Goal: Task Accomplishment & Management: Complete application form

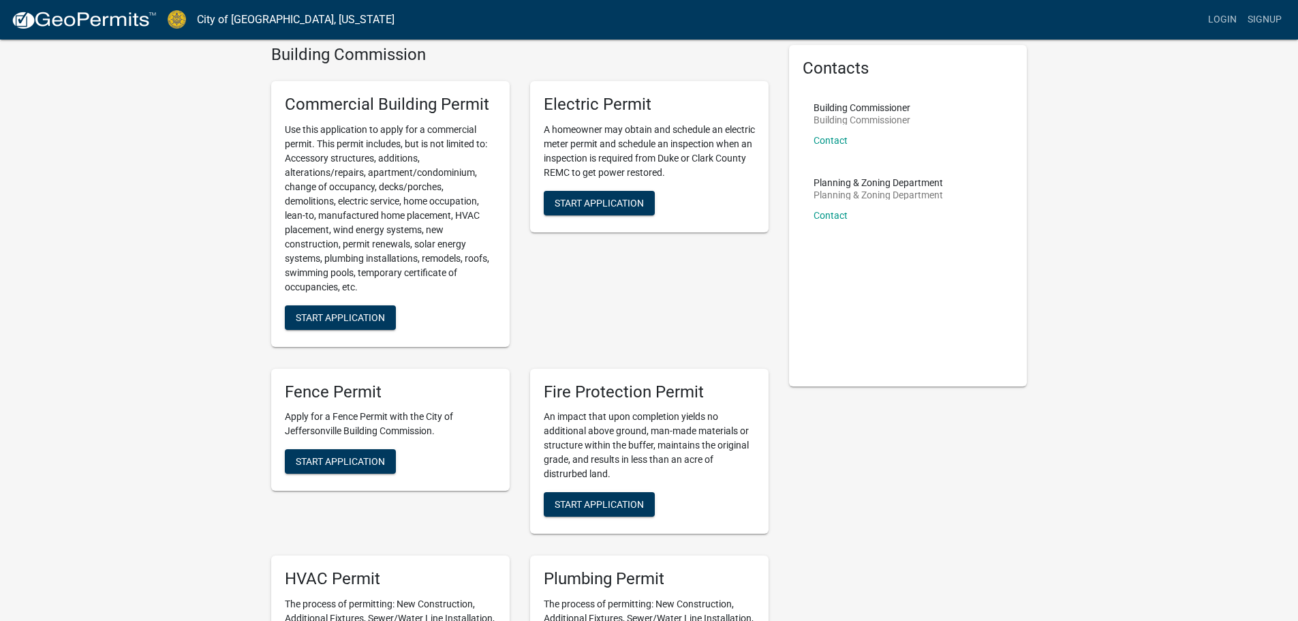
scroll to position [59, 0]
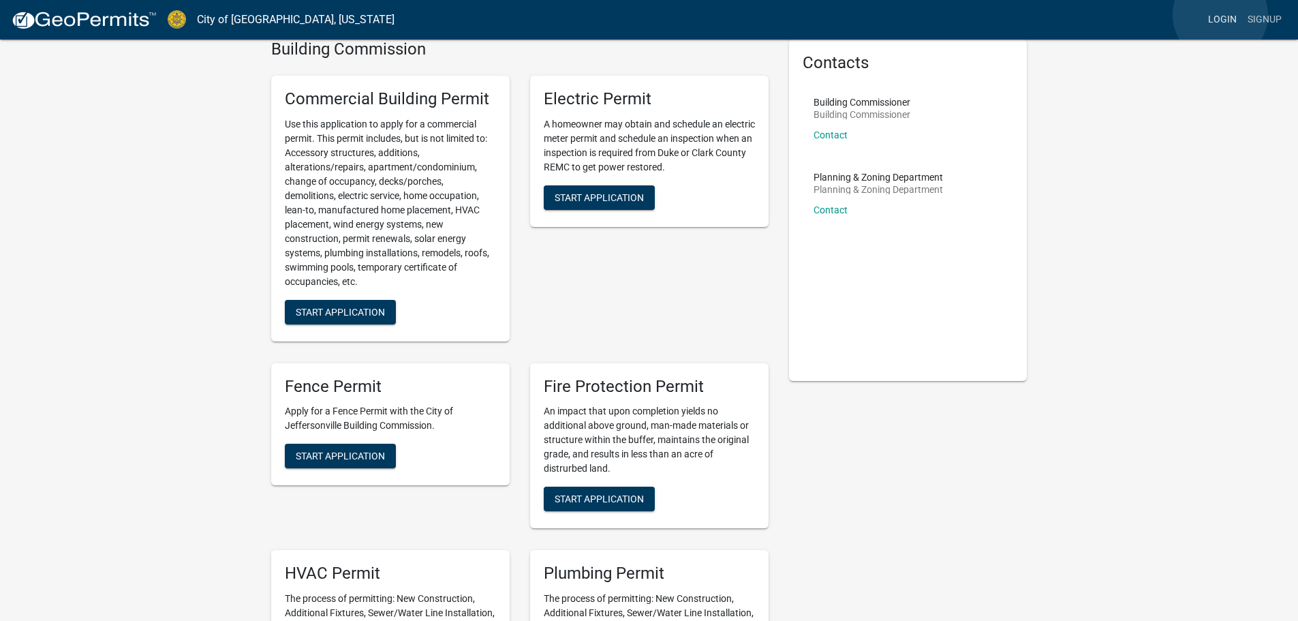
click at [1221, 15] on link "Login" at bounding box center [1223, 20] width 40 height 26
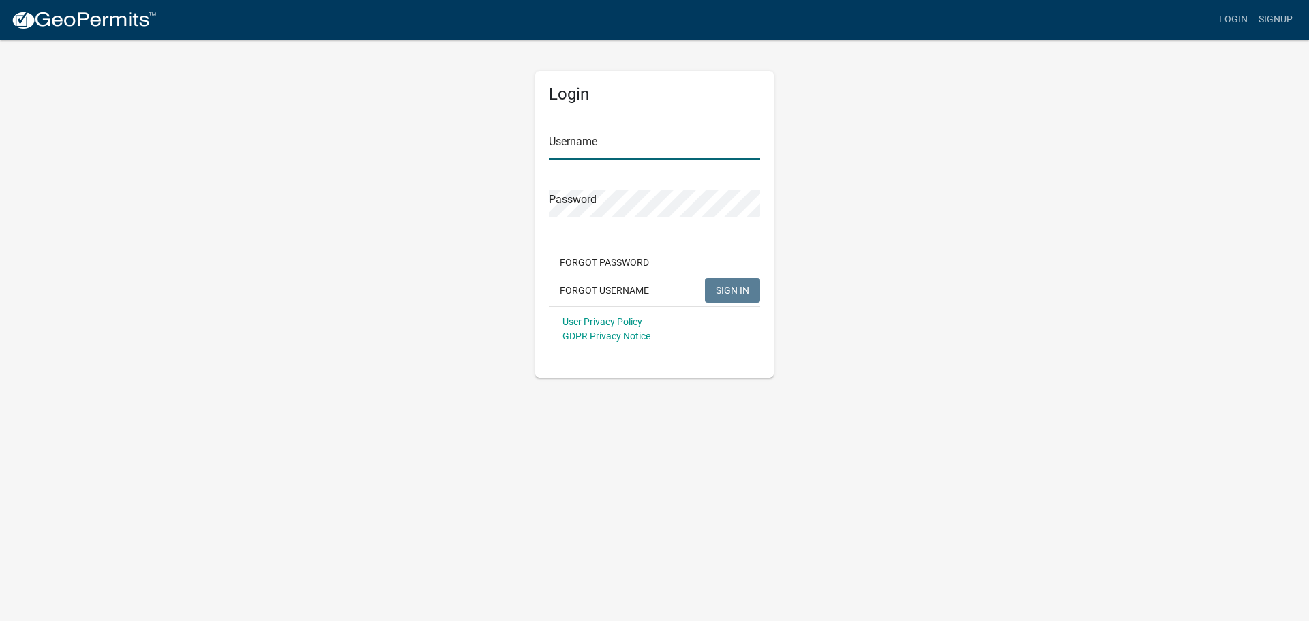
type input "acman"
click at [732, 296] on button "SIGN IN" at bounding box center [732, 290] width 55 height 25
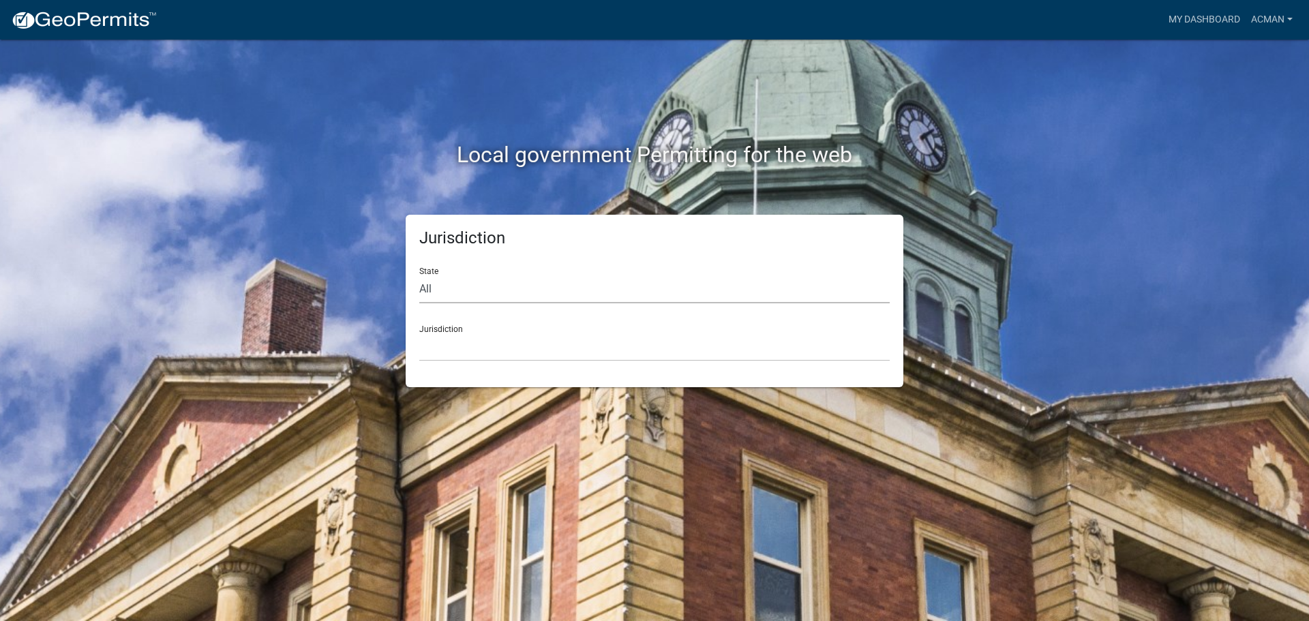
click at [502, 283] on select "All [US_STATE] [US_STATE] [US_STATE] [US_STATE] [US_STATE] [US_STATE] [US_STATE…" at bounding box center [654, 289] width 470 height 28
select select "[US_STATE]"
click at [419, 275] on select "All [US_STATE] [US_STATE] [US_STATE] [US_STATE] [US_STATE] [US_STATE] [US_STATE…" at bounding box center [654, 289] width 470 height 28
click at [456, 344] on select "City of [GEOGRAPHIC_DATA], [US_STATE] City of [GEOGRAPHIC_DATA], [US_STATE] Cit…" at bounding box center [654, 347] width 470 height 28
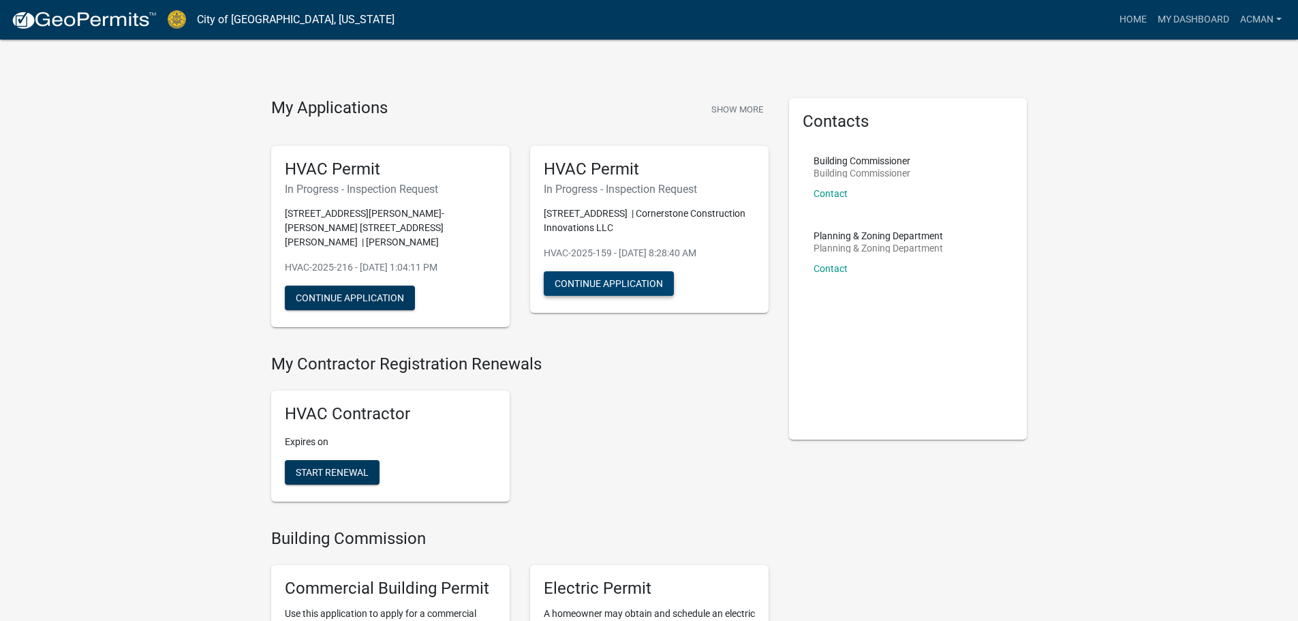
click at [642, 278] on button "Continue Application" at bounding box center [609, 283] width 130 height 25
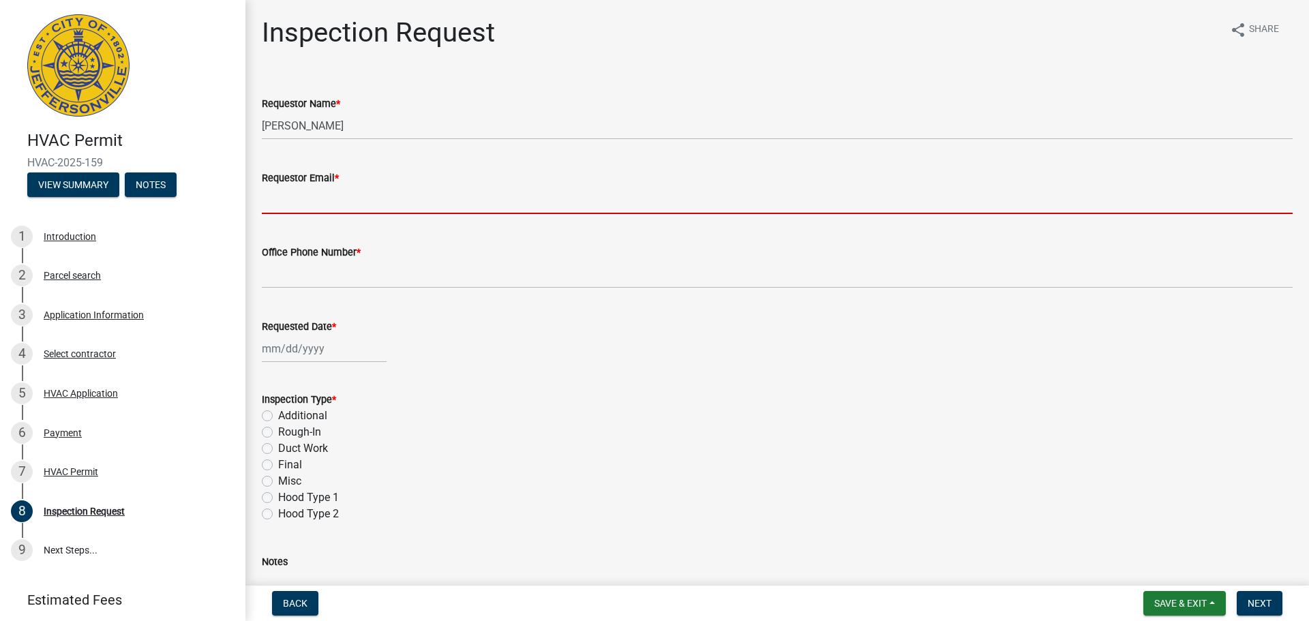
click at [504, 207] on input "Requestor Email *" at bounding box center [777, 200] width 1031 height 28
type input "[EMAIL_ADDRESS][DOMAIN_NAME]"
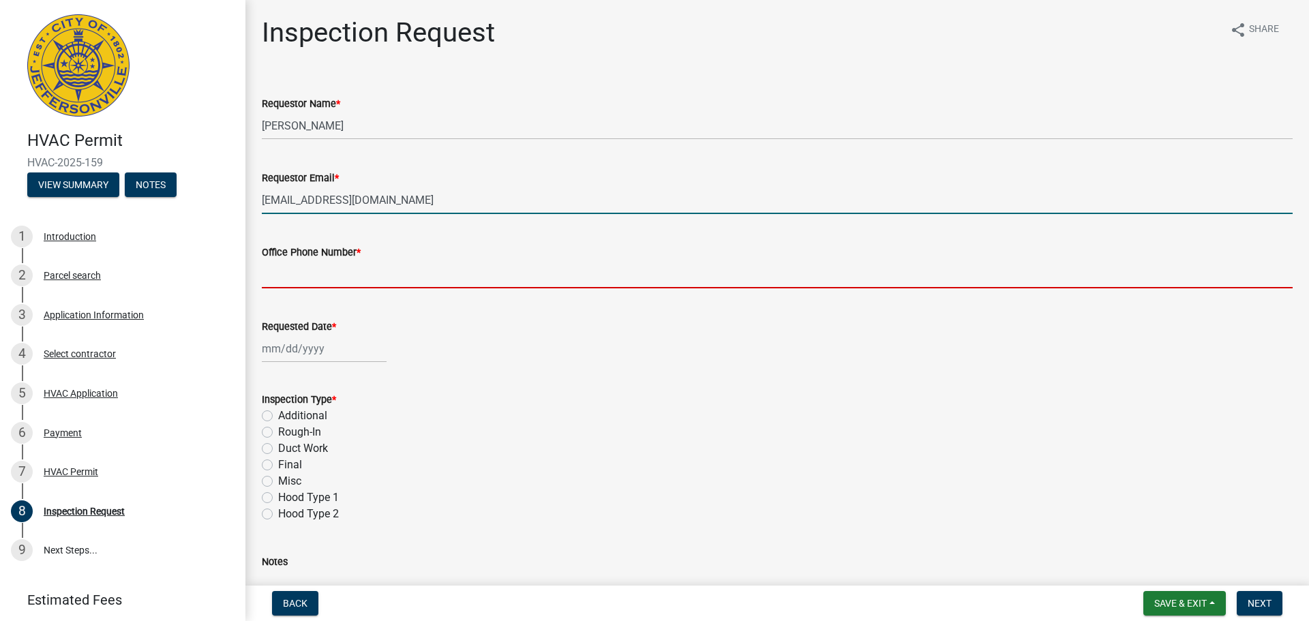
type input "8125701479"
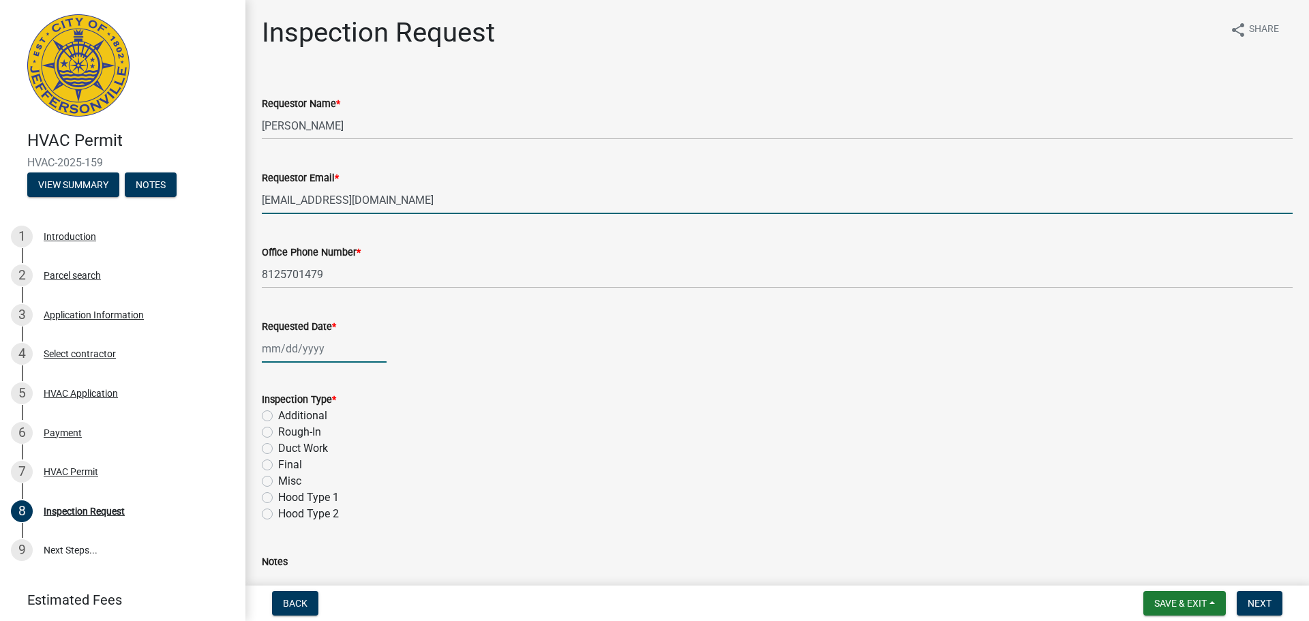
click at [311, 347] on div at bounding box center [324, 349] width 125 height 28
select select "9"
select select "2025"
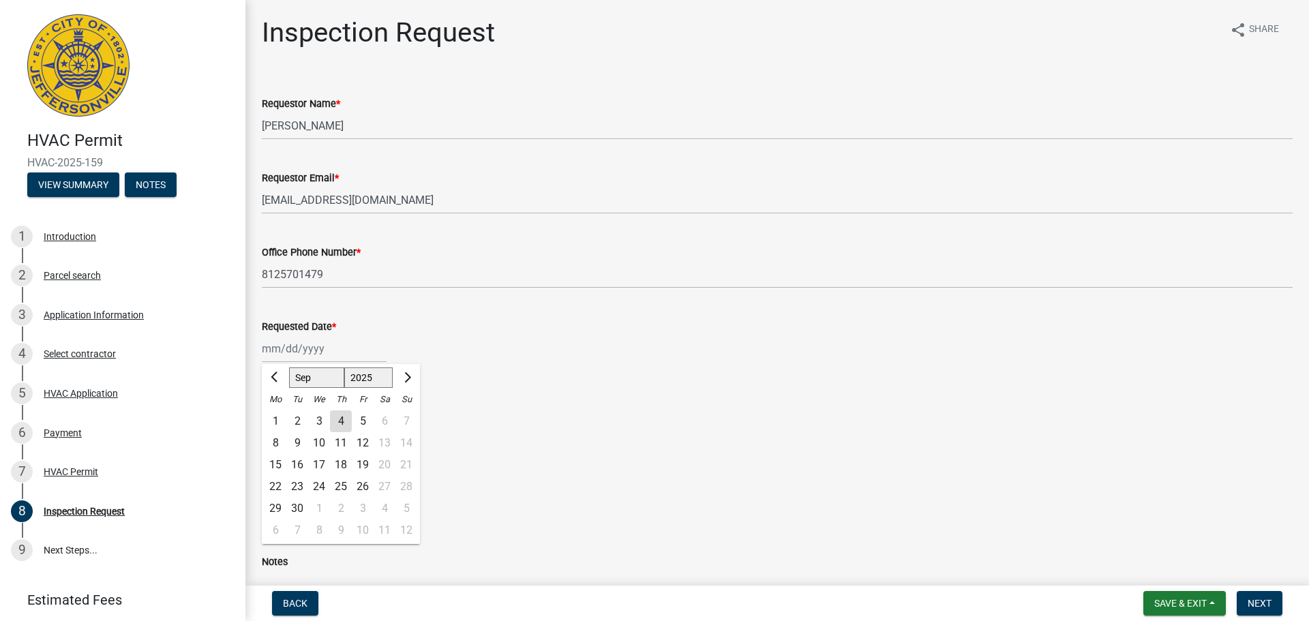
click at [360, 420] on div "5" at bounding box center [363, 421] width 22 height 22
type input "[DATE]"
click at [278, 430] on label "Rough-In" at bounding box center [299, 432] width 43 height 16
click at [278, 430] on input "Rough-In" at bounding box center [282, 428] width 9 height 9
radio input "true"
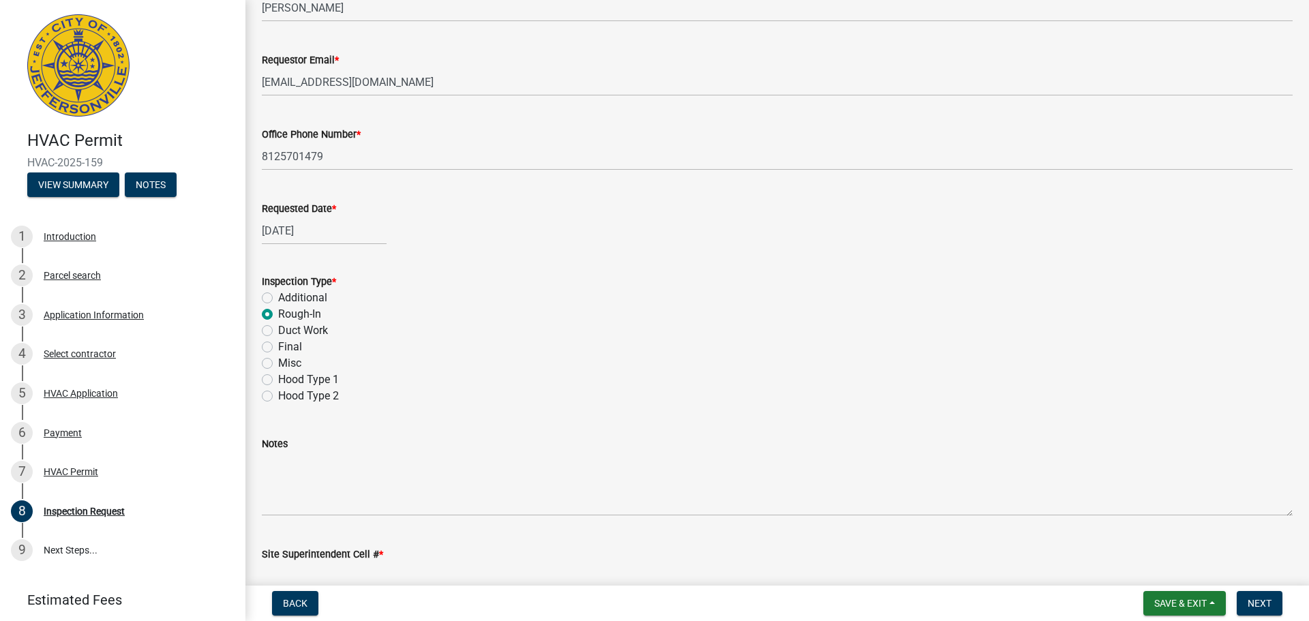
scroll to position [192, 0]
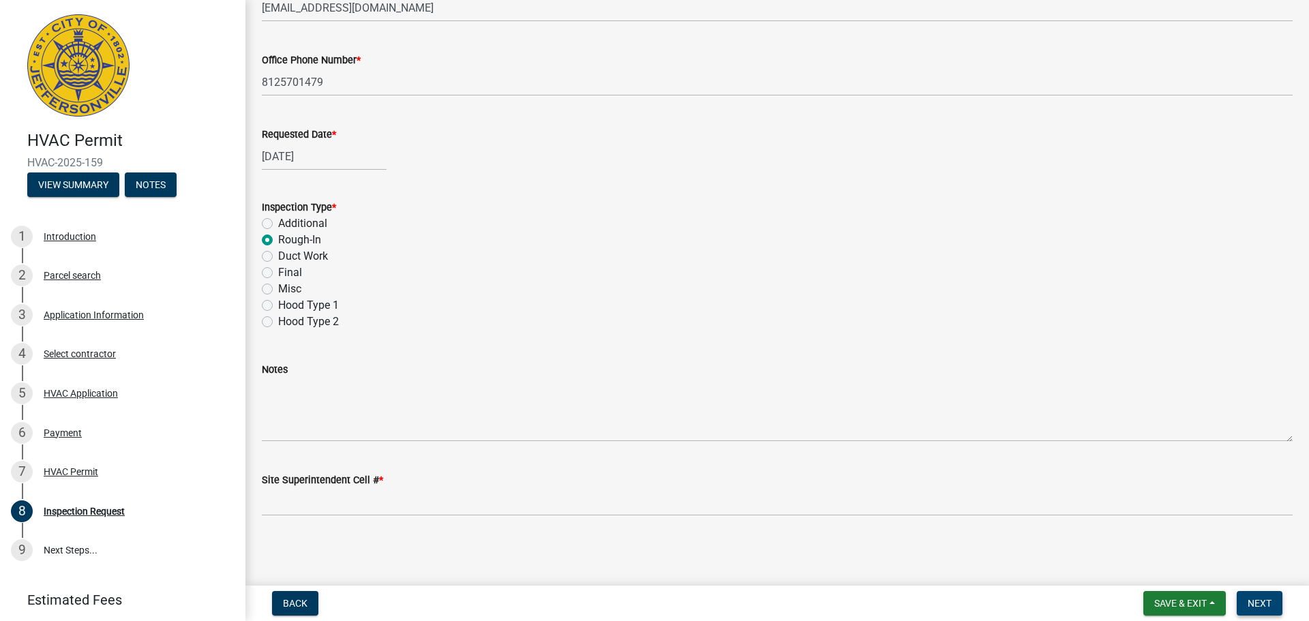
click at [1264, 606] on span "Next" at bounding box center [1259, 603] width 24 height 11
click at [1262, 600] on span "Next" at bounding box center [1259, 603] width 24 height 11
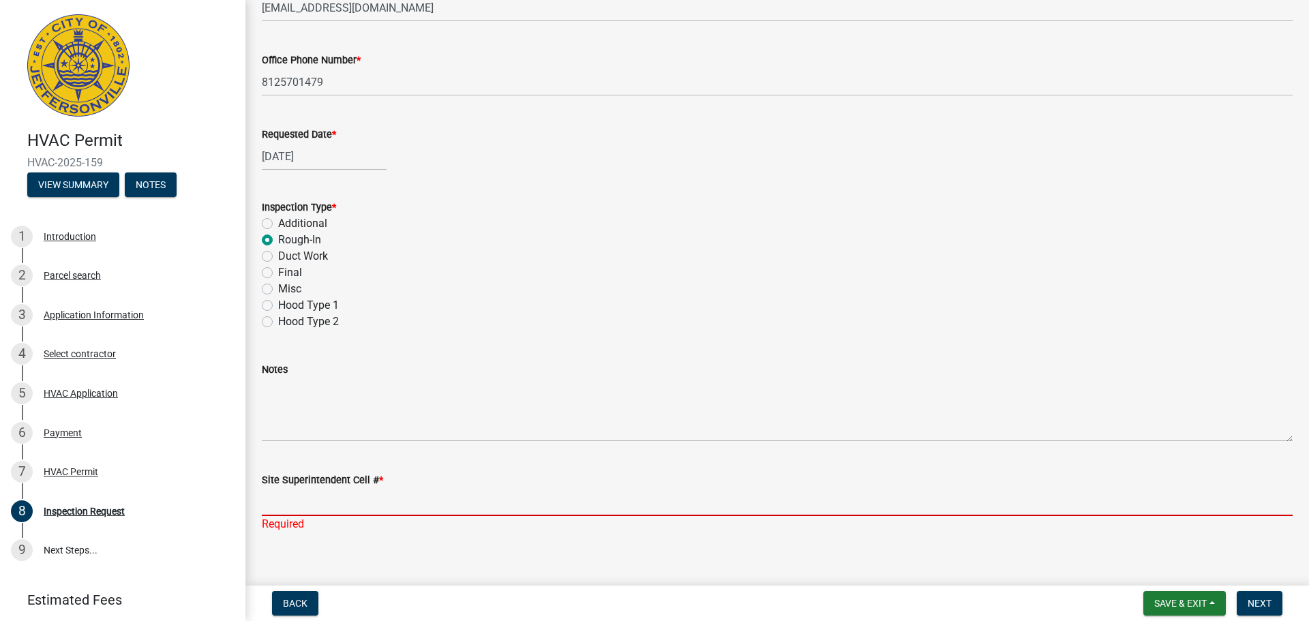
click at [624, 513] on input "Site Superintendent Cell # *" at bounding box center [777, 502] width 1031 height 28
type input "[PHONE_NUMBER]"
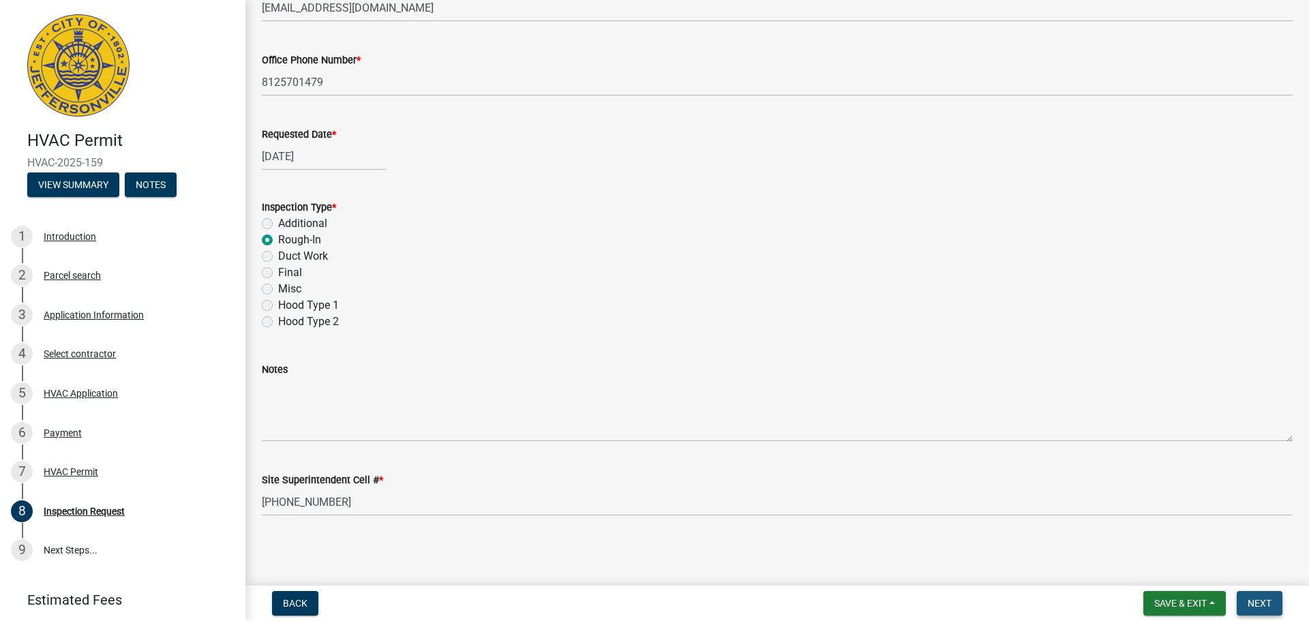
click at [1259, 601] on span "Next" at bounding box center [1259, 603] width 24 height 11
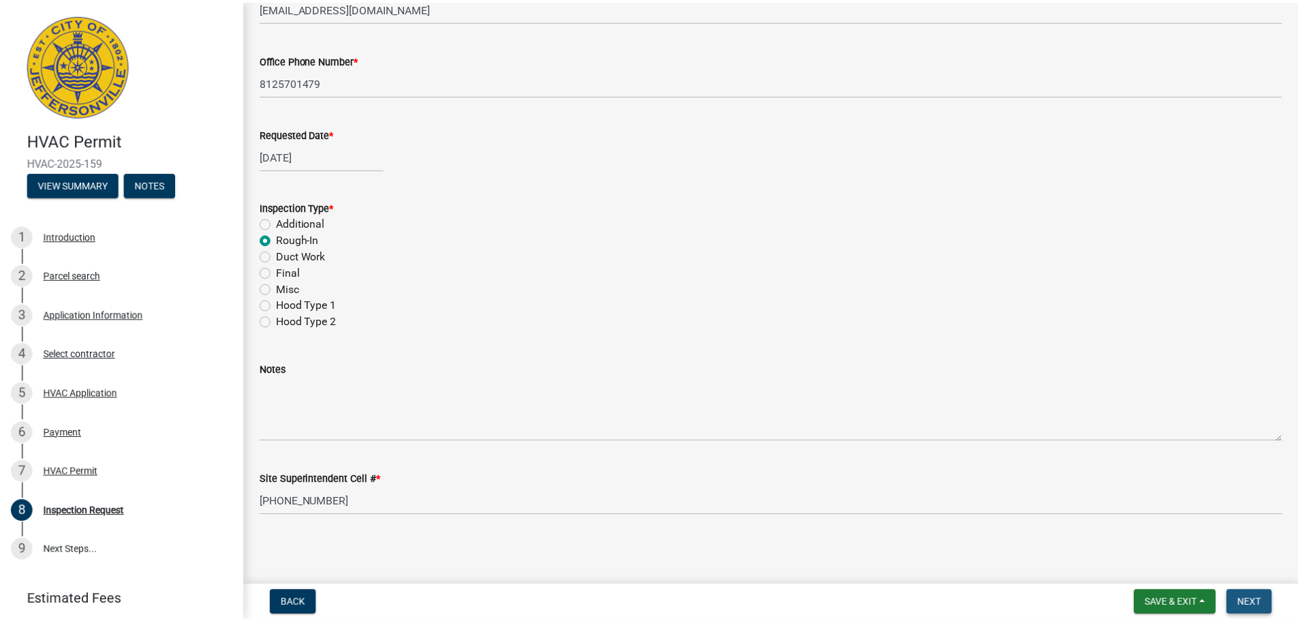
scroll to position [0, 0]
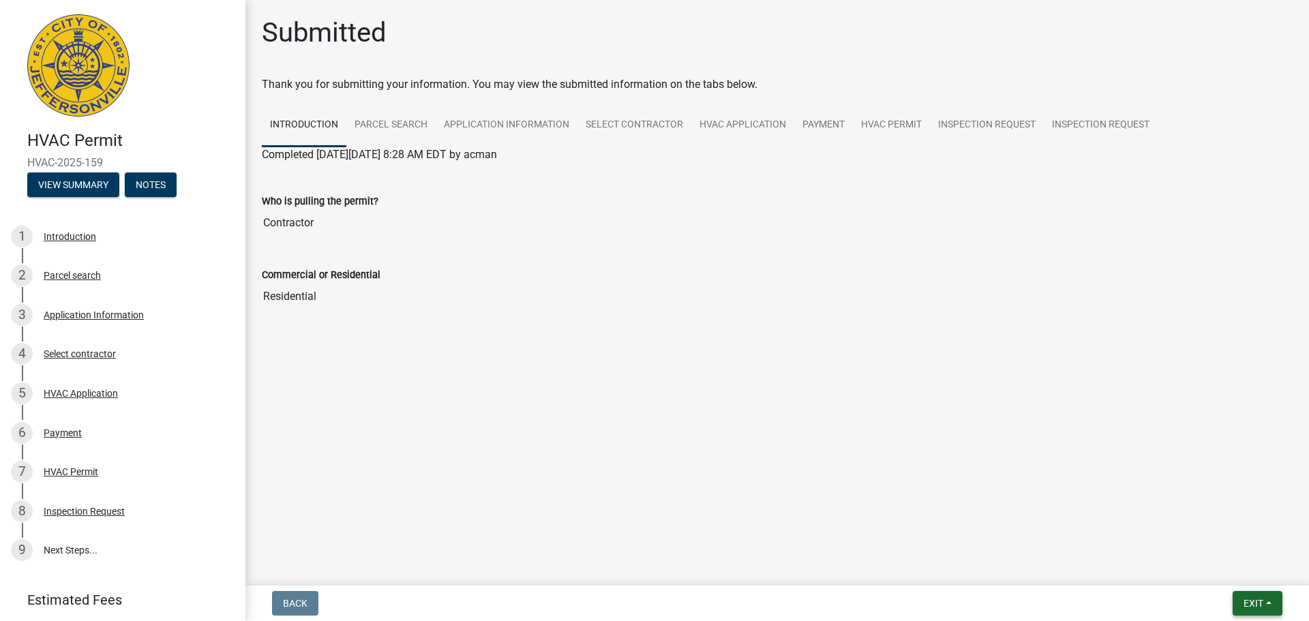
click at [1249, 593] on button "Exit" at bounding box center [1257, 603] width 50 height 25
click at [1219, 531] on button "Save" at bounding box center [1227, 535] width 109 height 33
click at [722, 128] on link "HVAC Application" at bounding box center [742, 126] width 103 height 44
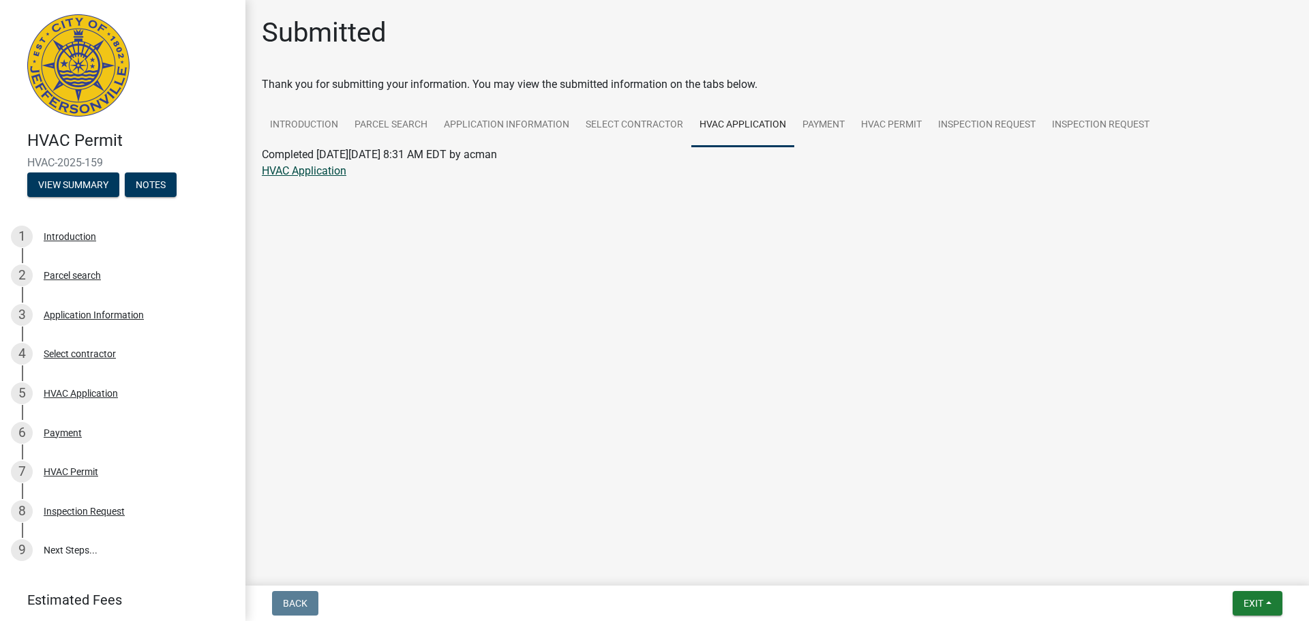
click at [301, 174] on link "HVAC Application" at bounding box center [304, 170] width 85 height 13
click at [1241, 594] on button "Exit" at bounding box center [1257, 603] width 50 height 25
click at [1225, 574] on button "Save & Exit" at bounding box center [1227, 567] width 109 height 33
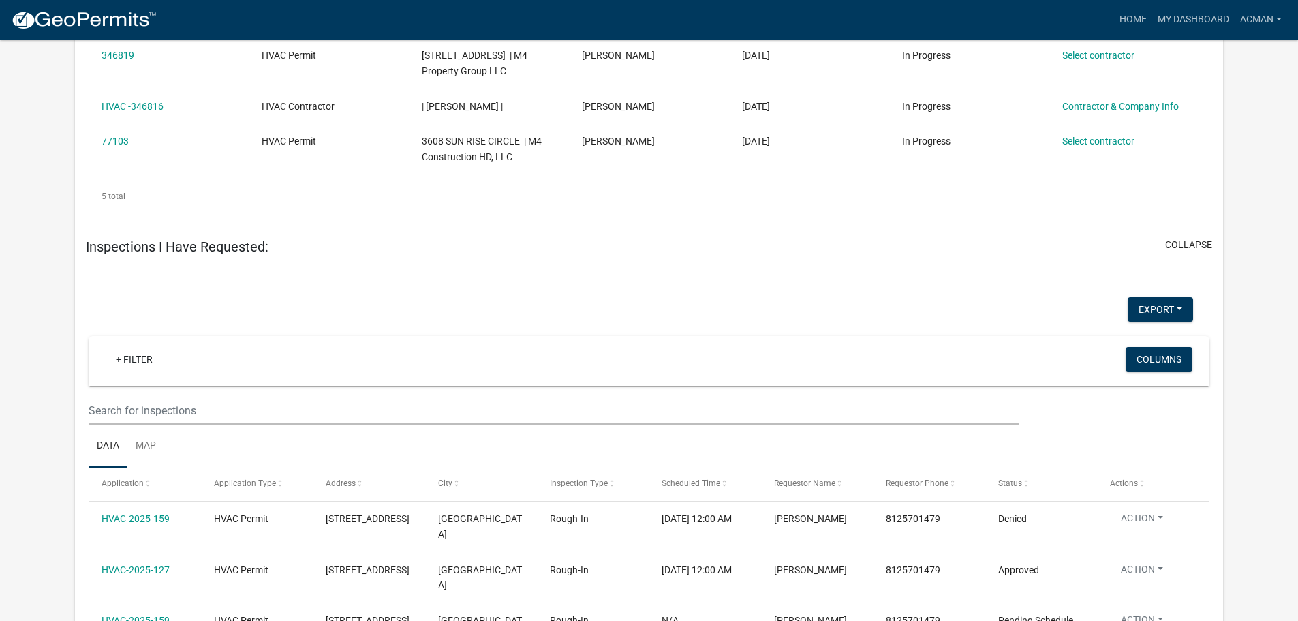
scroll to position [1257, 0]
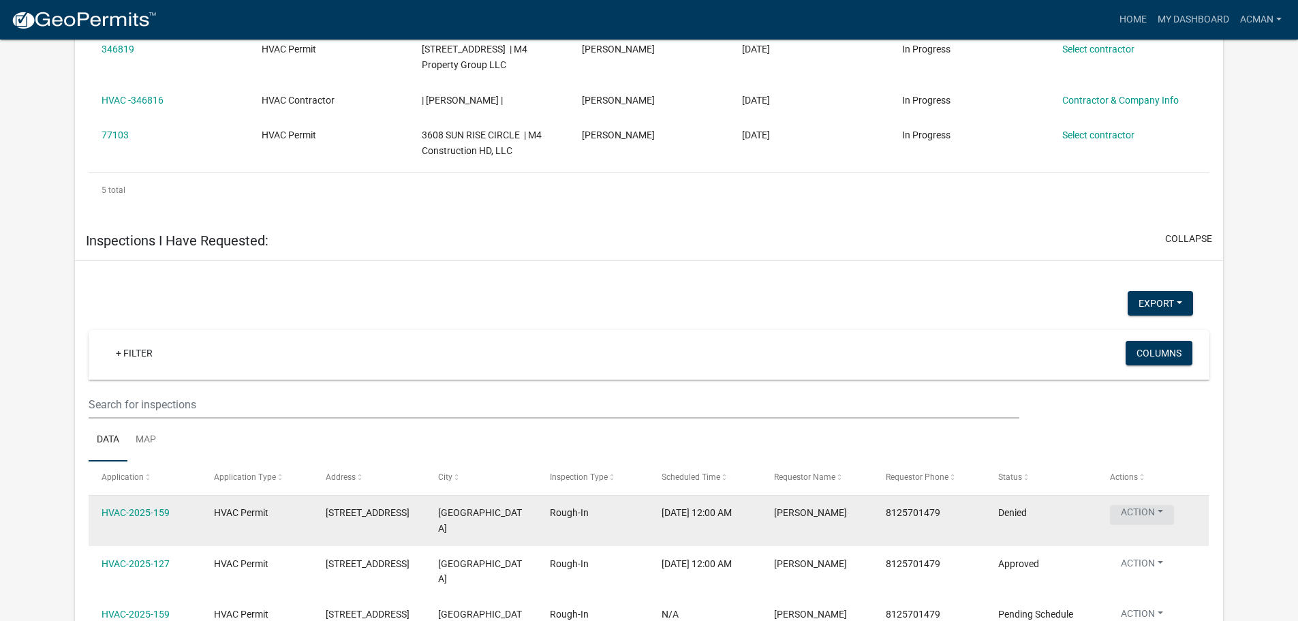
click at [1145, 505] on button "Action" at bounding box center [1142, 515] width 64 height 20
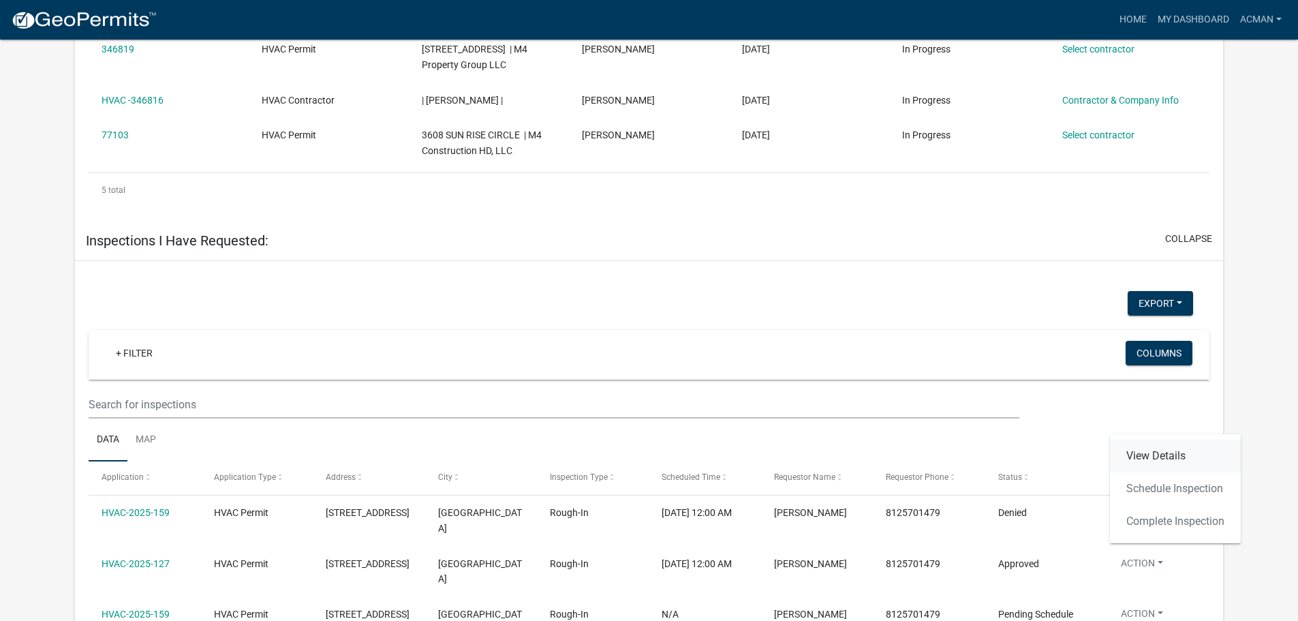
click at [1153, 463] on link "View Details" at bounding box center [1175, 456] width 131 height 33
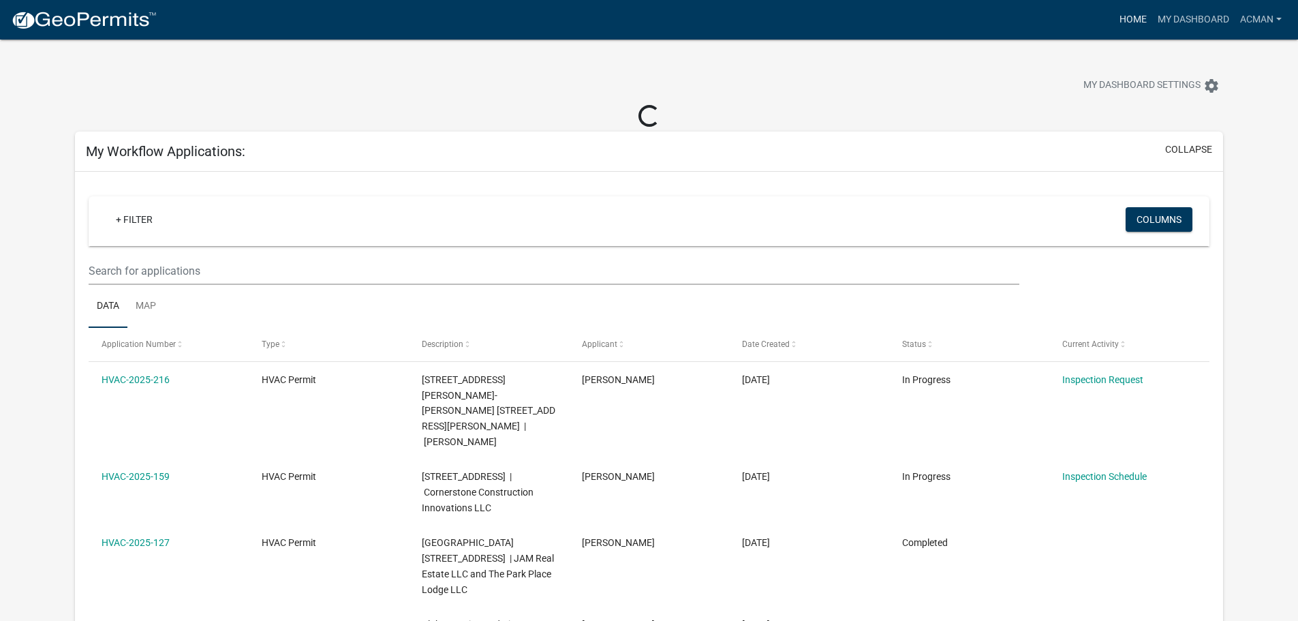
click at [1134, 14] on link "Home" at bounding box center [1133, 20] width 38 height 26
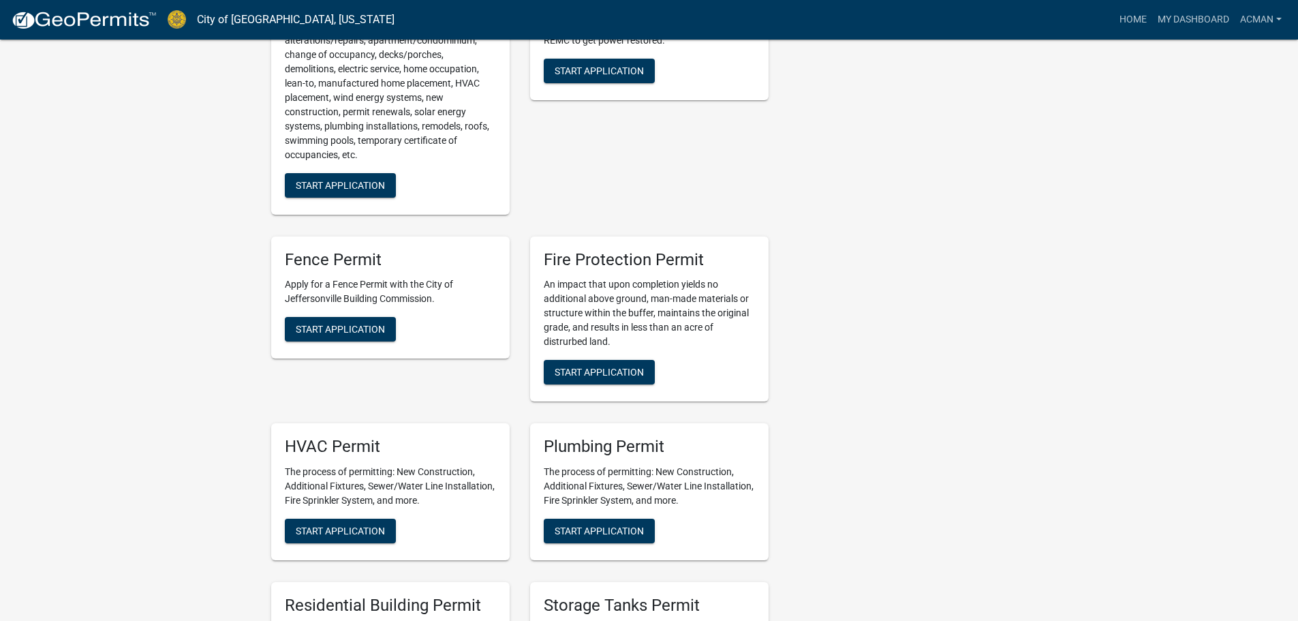
scroll to position [618, 0]
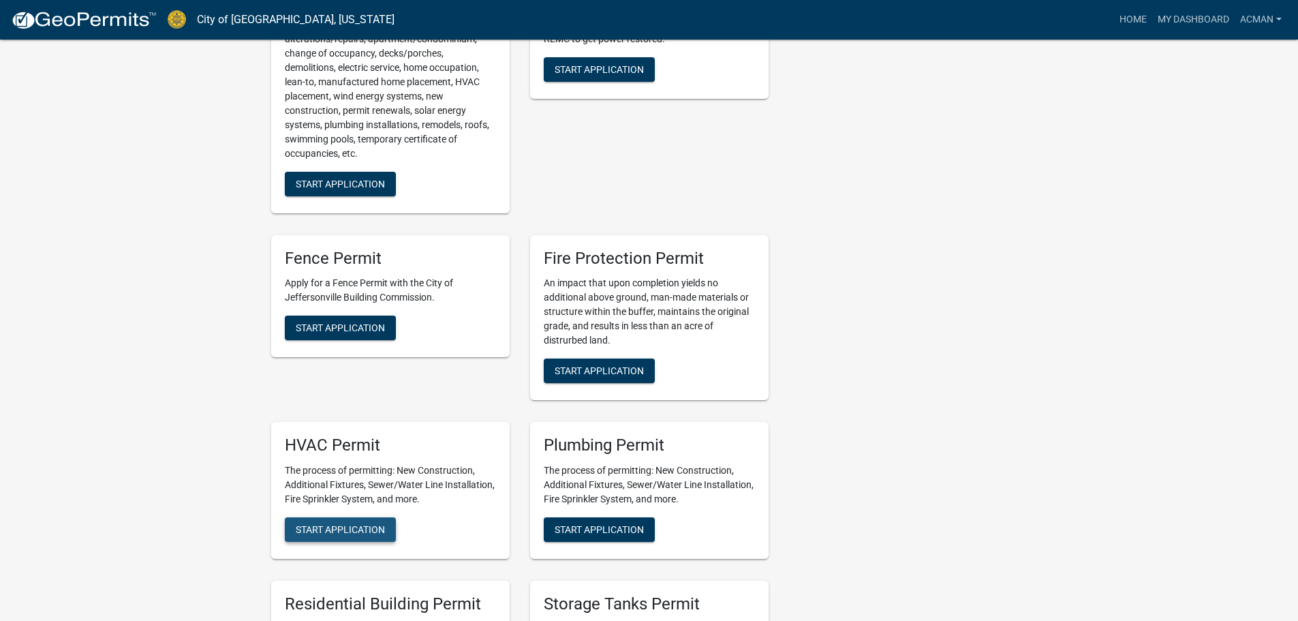
click at [363, 524] on span "Start Application" at bounding box center [340, 529] width 89 height 11
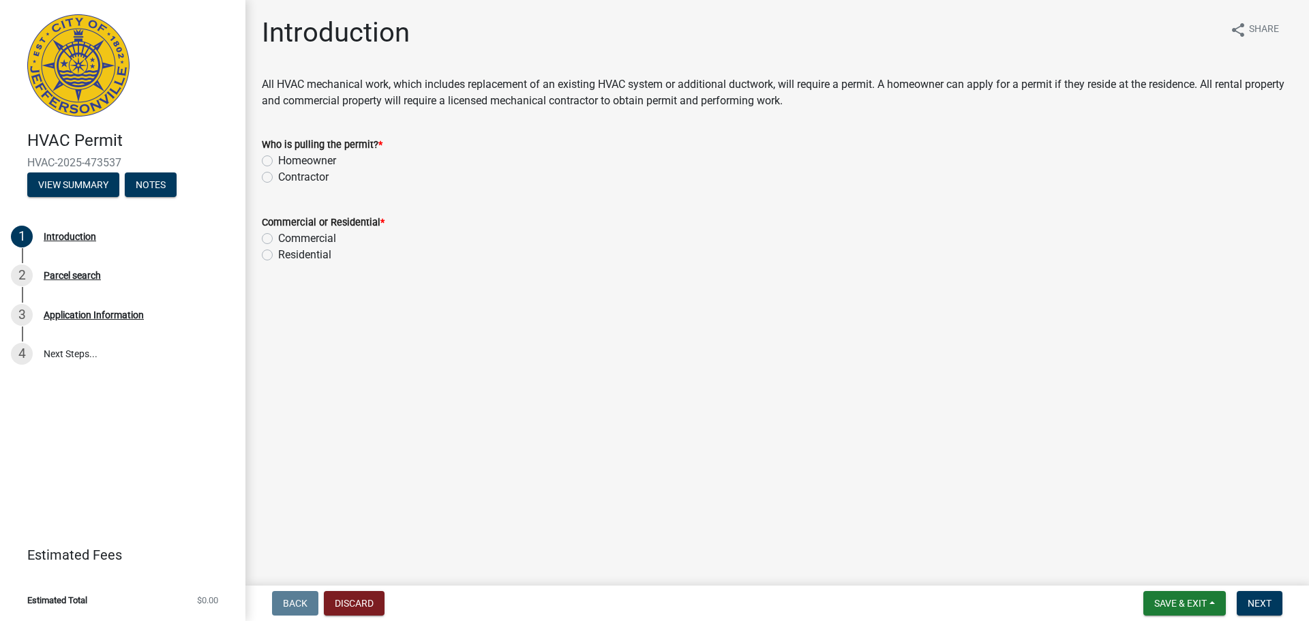
click at [294, 182] on label "Contractor" at bounding box center [303, 177] width 50 height 16
click at [287, 178] on input "Contractor" at bounding box center [282, 173] width 9 height 9
radio input "true"
click at [278, 256] on label "Residential" at bounding box center [304, 255] width 53 height 16
click at [278, 256] on input "Residential" at bounding box center [282, 251] width 9 height 9
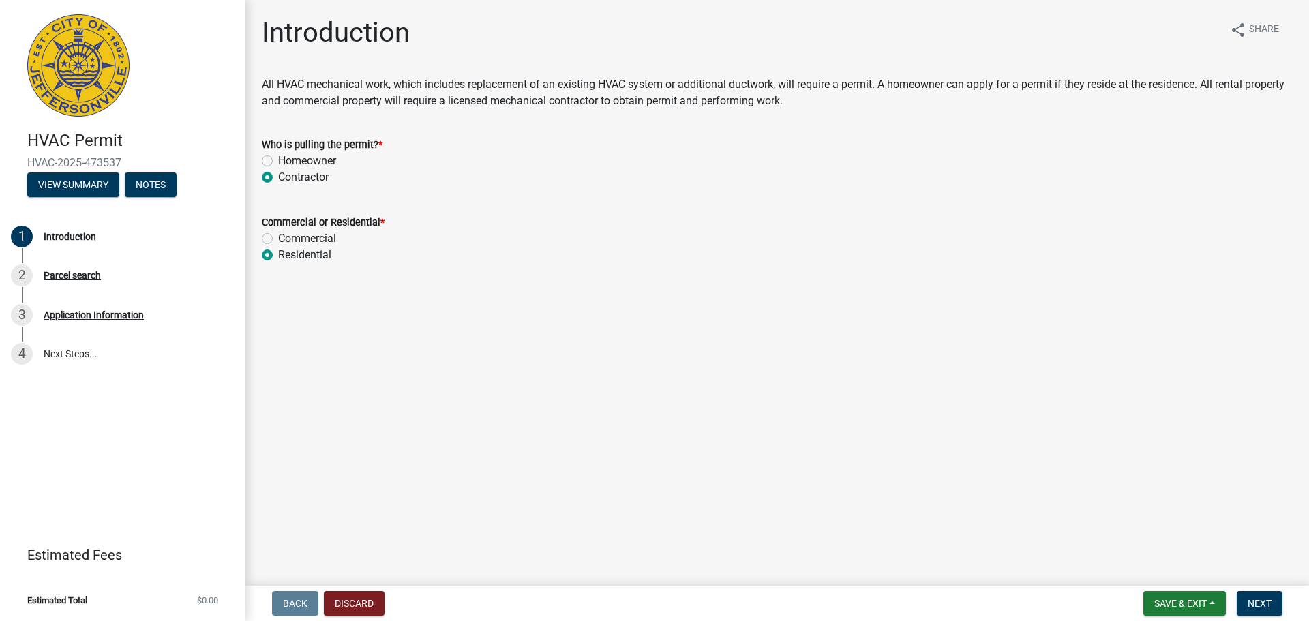
radio input "true"
click at [1262, 600] on span "Next" at bounding box center [1259, 603] width 24 height 11
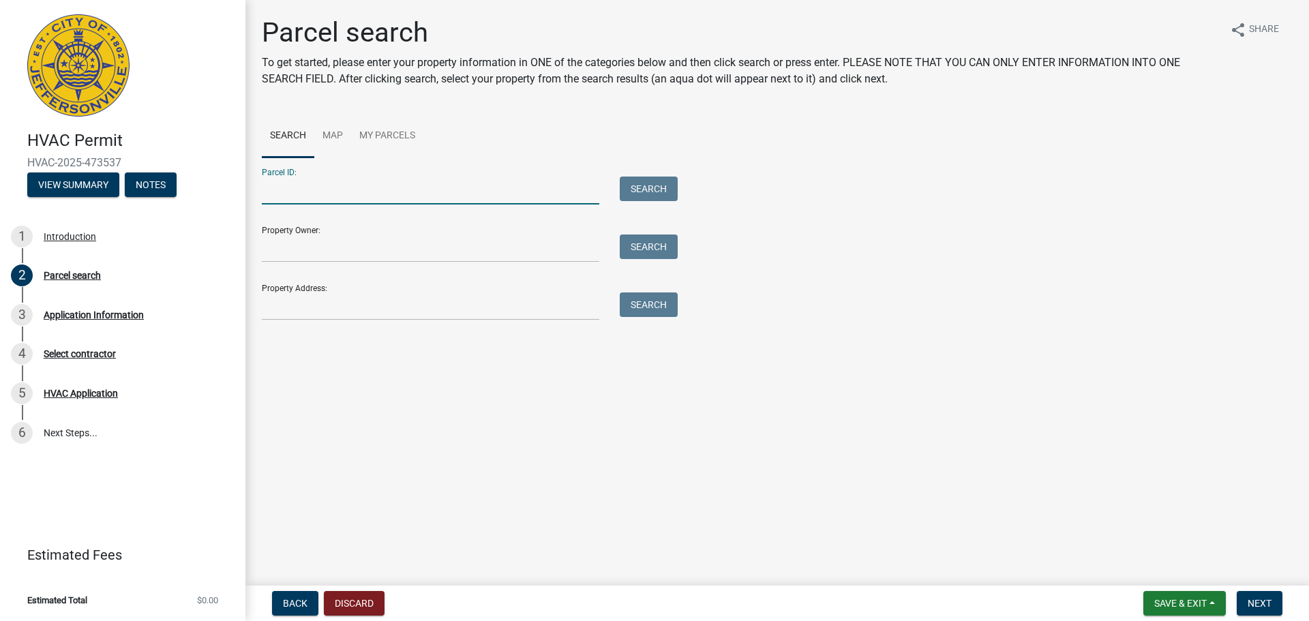
click at [341, 192] on input "Parcel ID:" at bounding box center [430, 191] width 337 height 28
click at [374, 307] on input "Property Address:" at bounding box center [430, 306] width 337 height 28
click at [537, 292] on div "Property Address: 3719 Search" at bounding box center [466, 296] width 409 height 47
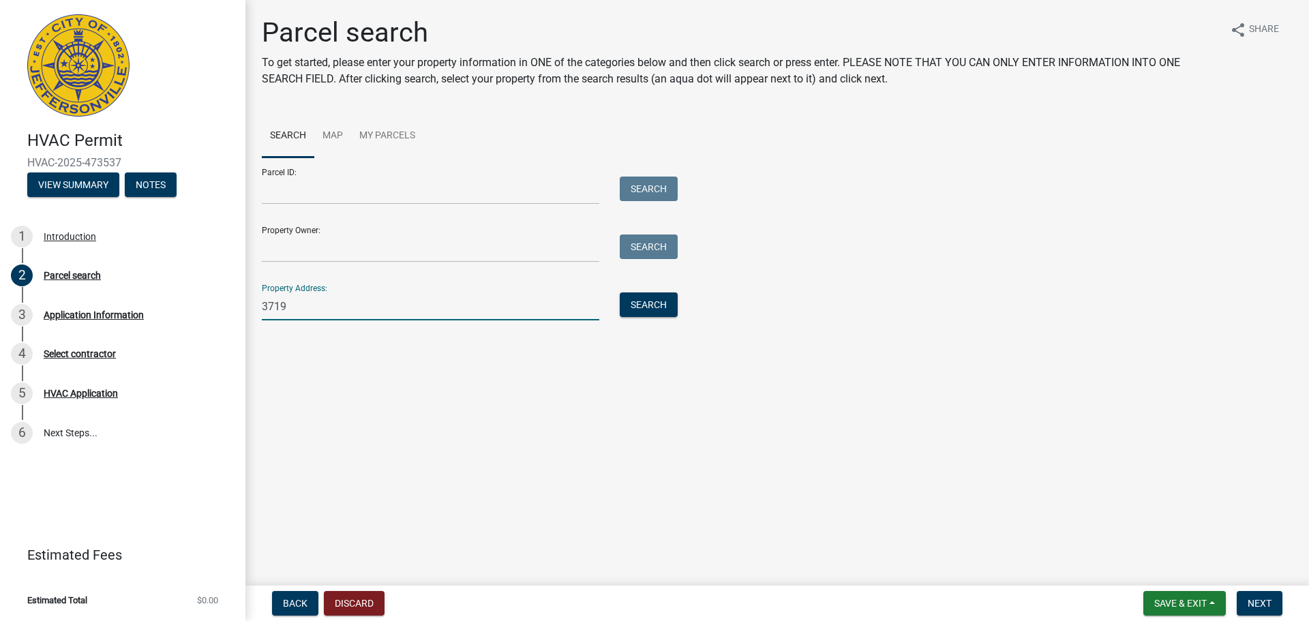
click at [534, 309] on input "3719" at bounding box center [430, 306] width 337 height 28
type input "[GEOGRAPHIC_DATA]"
click at [653, 308] on button "Search" at bounding box center [649, 304] width 58 height 25
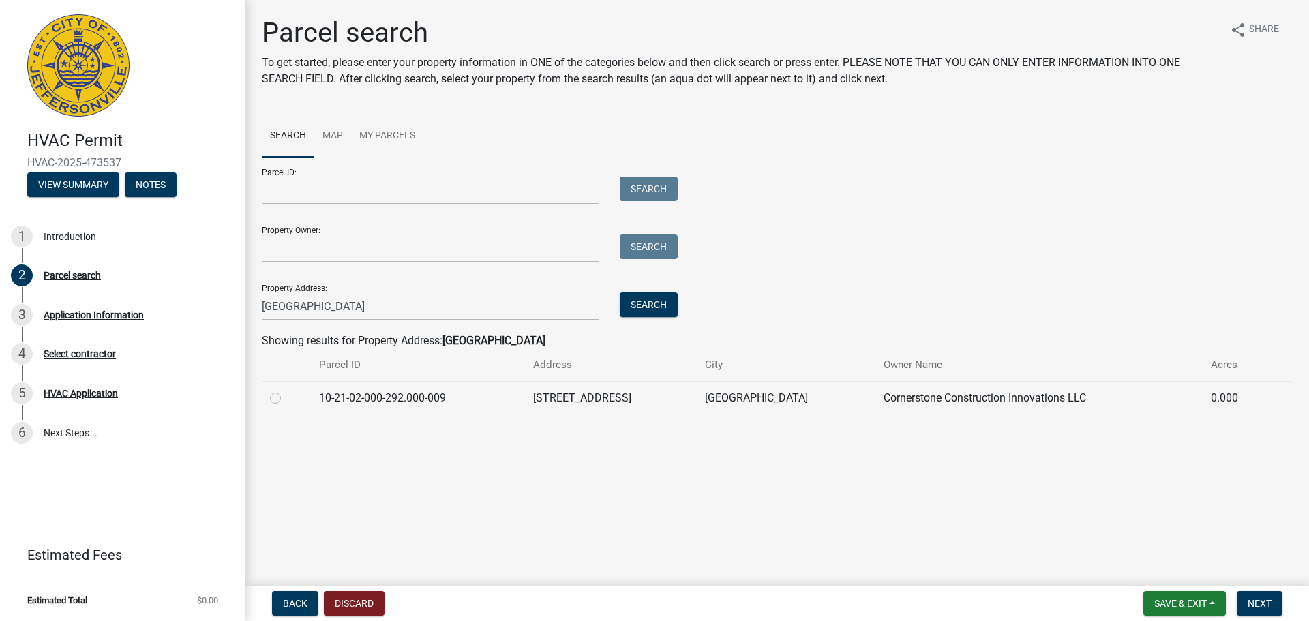
click at [620, 404] on td "[STREET_ADDRESS]" at bounding box center [611, 397] width 172 height 33
click at [286, 390] on label at bounding box center [286, 390] width 0 height 0
click at [286, 399] on input "radio" at bounding box center [290, 394] width 9 height 9
radio input "true"
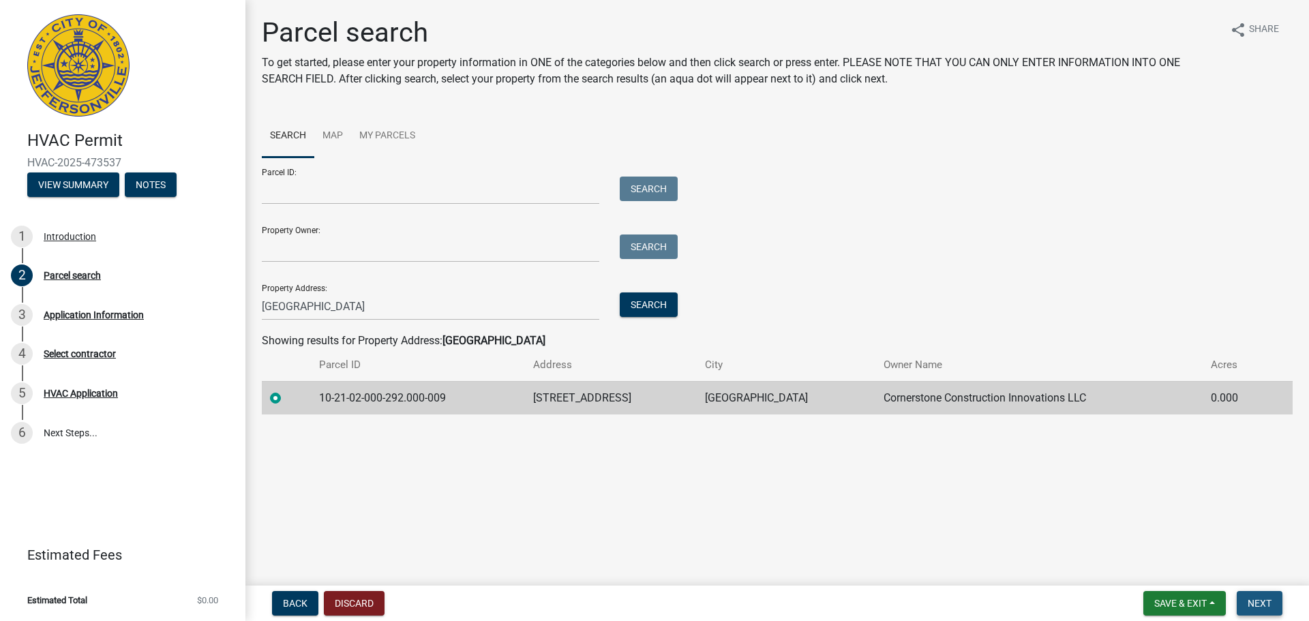
click at [1273, 609] on button "Next" at bounding box center [1259, 603] width 46 height 25
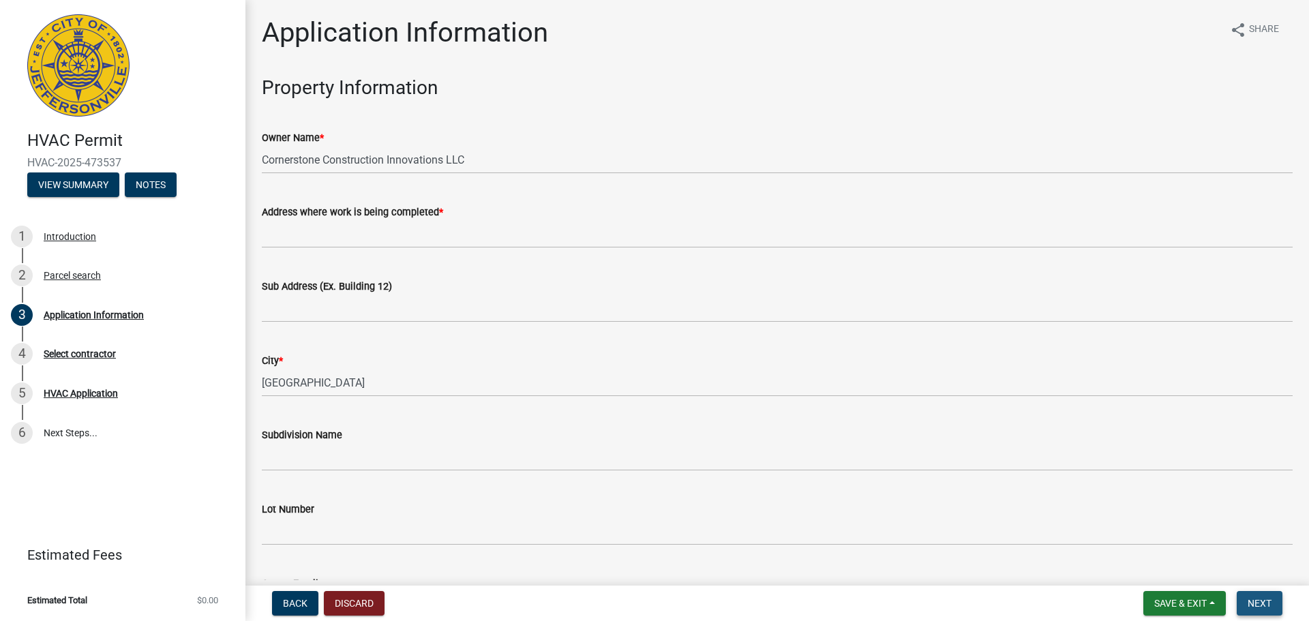
click at [1273, 609] on button "Next" at bounding box center [1259, 603] width 46 height 25
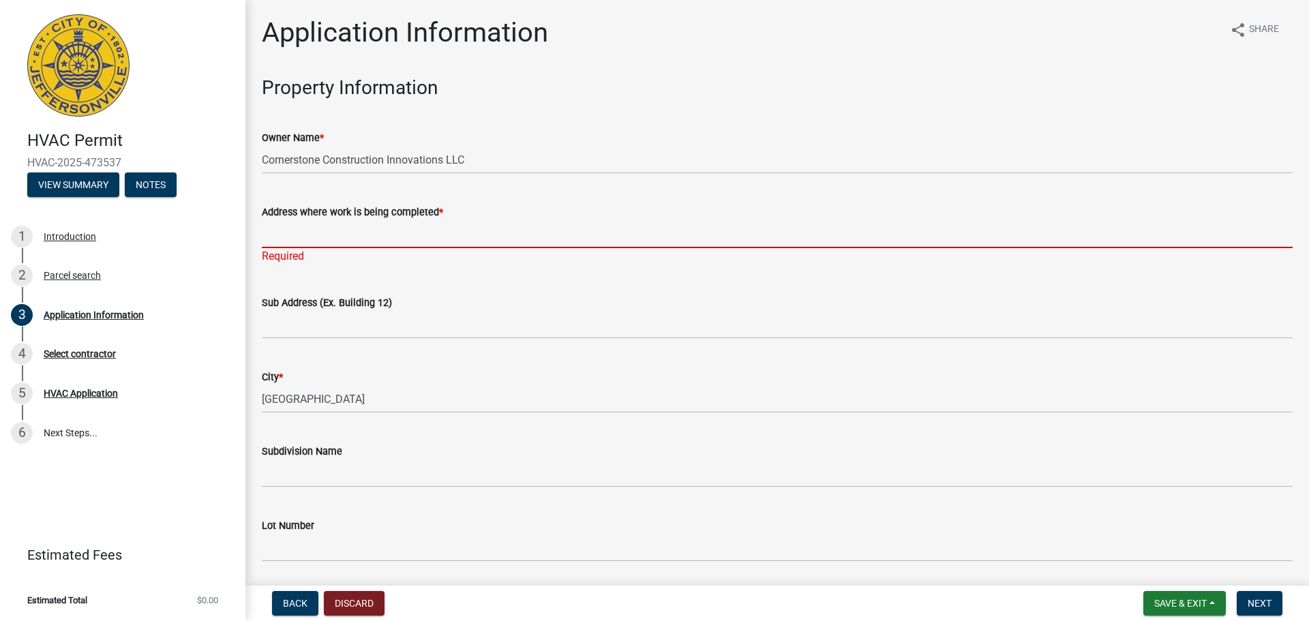
click at [399, 234] on input "Address where work is being completed *" at bounding box center [777, 234] width 1031 height 28
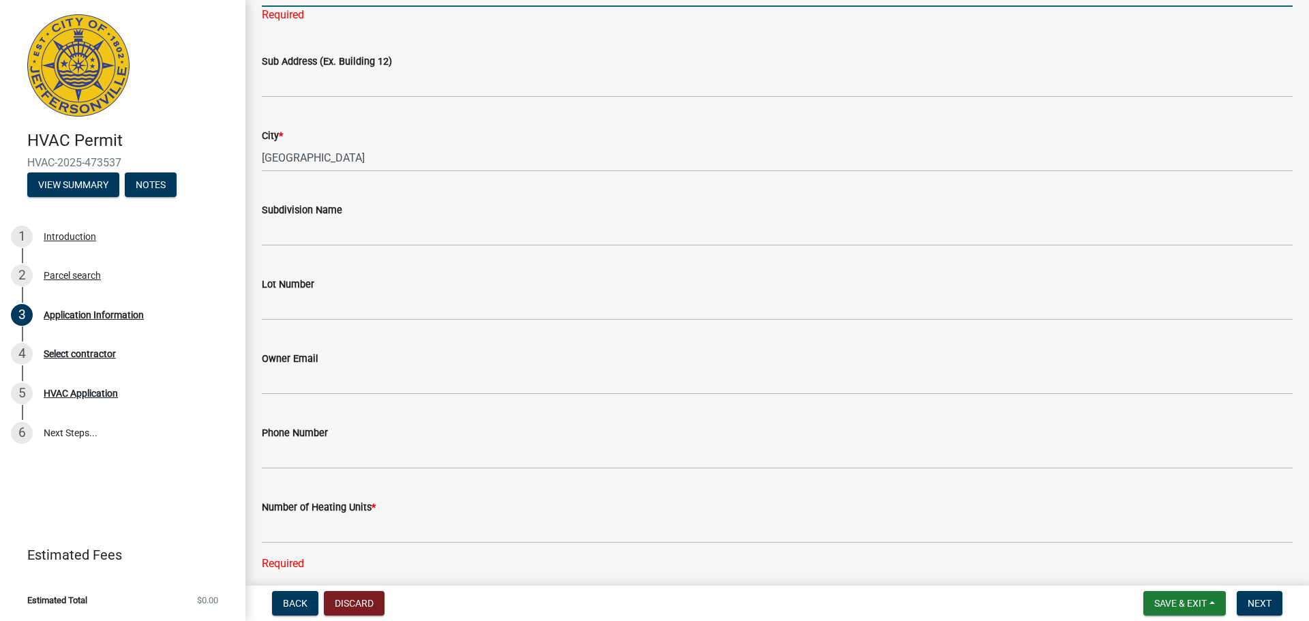
scroll to position [242, 0]
type input "[GEOGRAPHIC_DATA]"
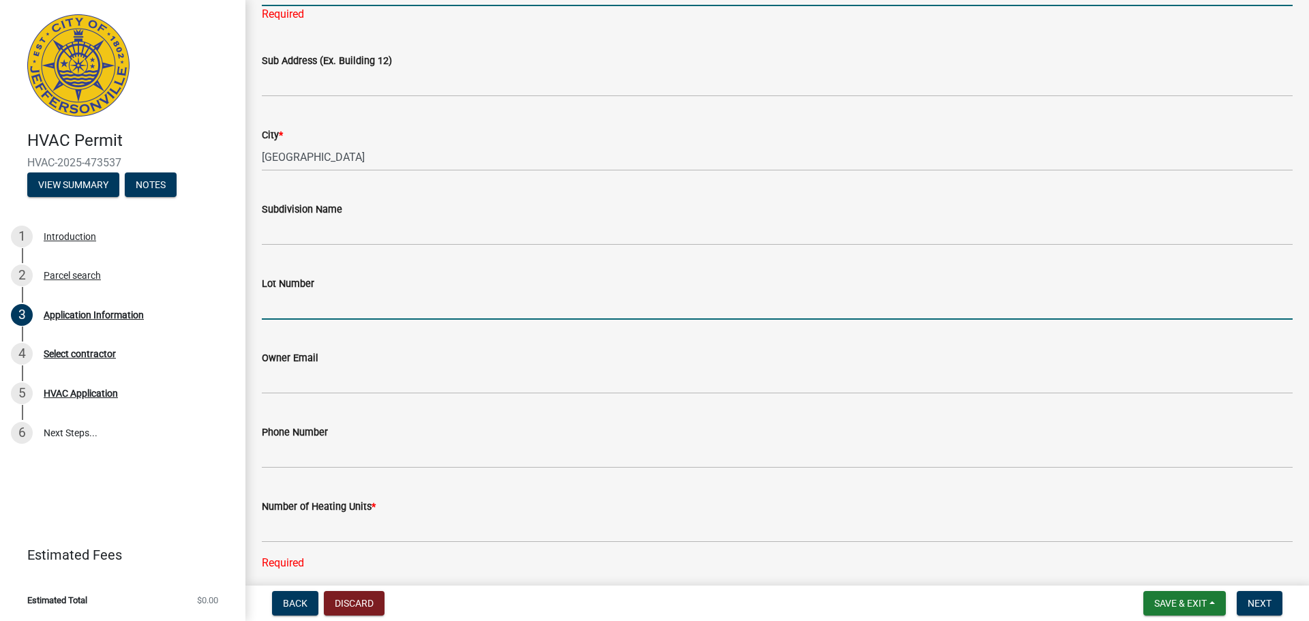
click at [401, 301] on input "Lot Number" at bounding box center [777, 306] width 1031 height 28
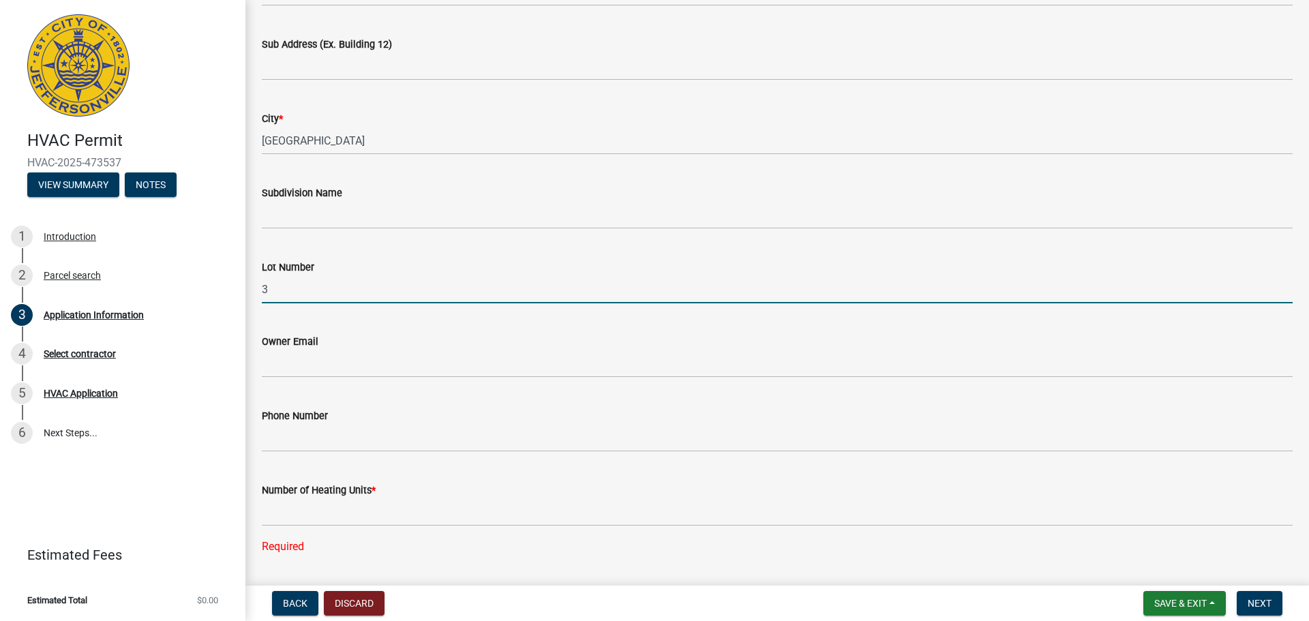
type input "3"
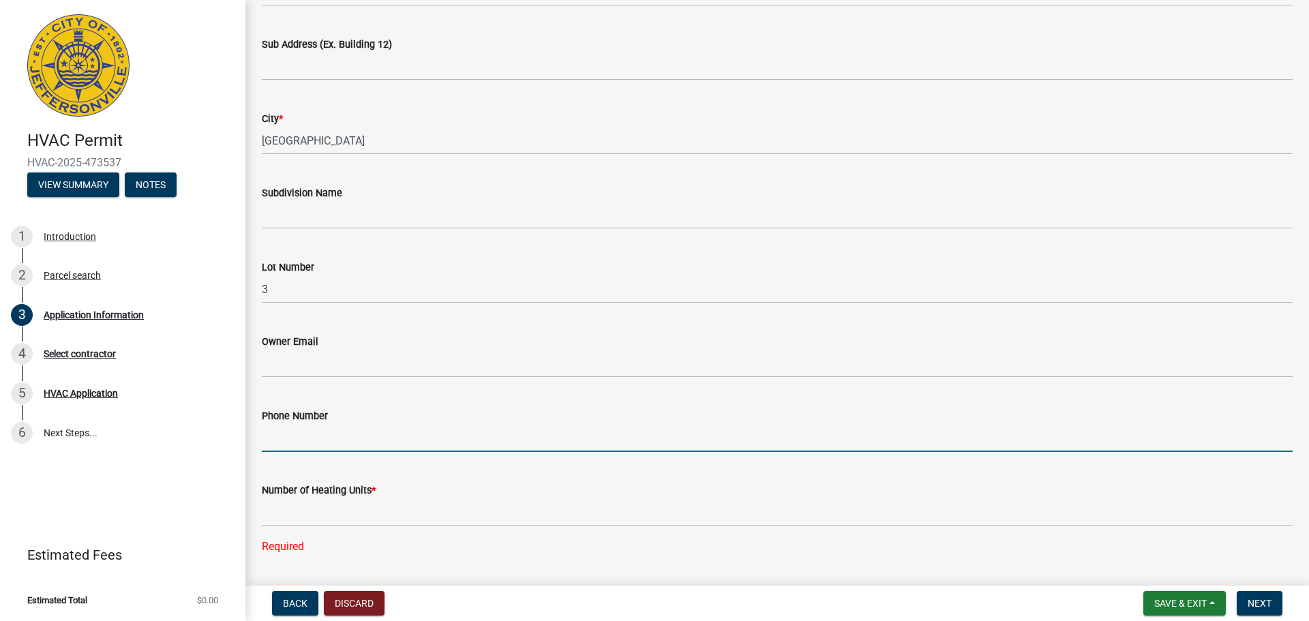
drag, startPoint x: 480, startPoint y: 434, endPoint x: 470, endPoint y: 487, distance: 54.0
click at [480, 434] on input "Phone Number" at bounding box center [777, 438] width 1031 height 28
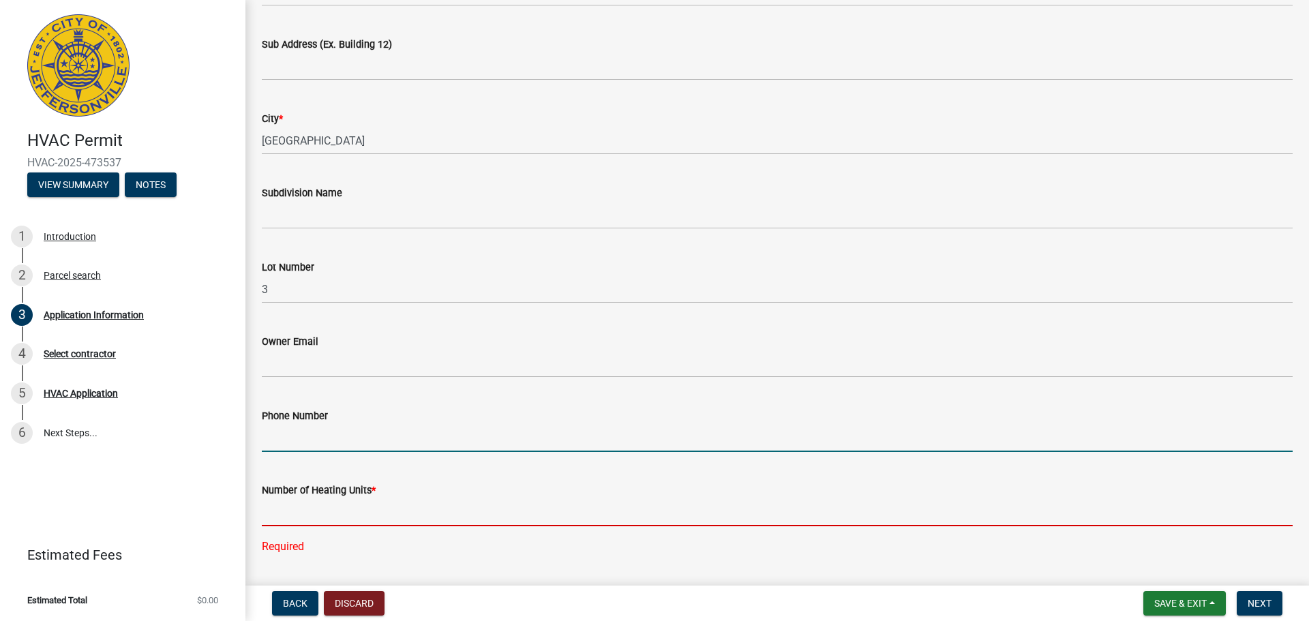
click at [457, 515] on input "text" at bounding box center [777, 512] width 1031 height 28
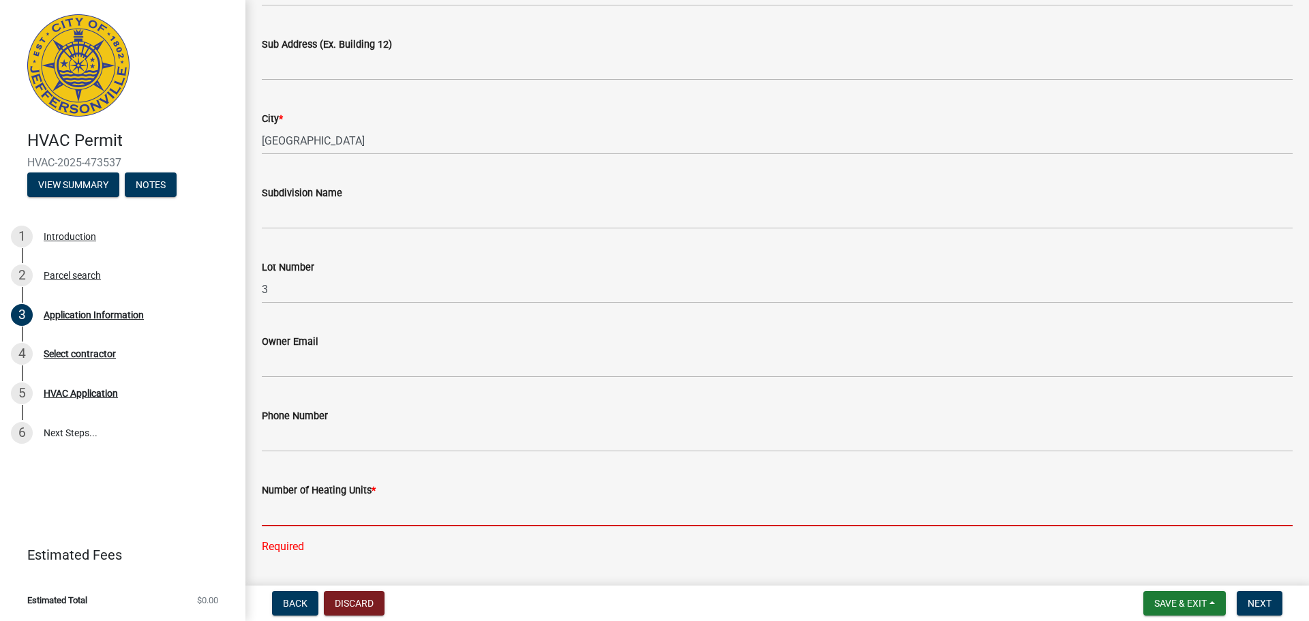
type input "1"
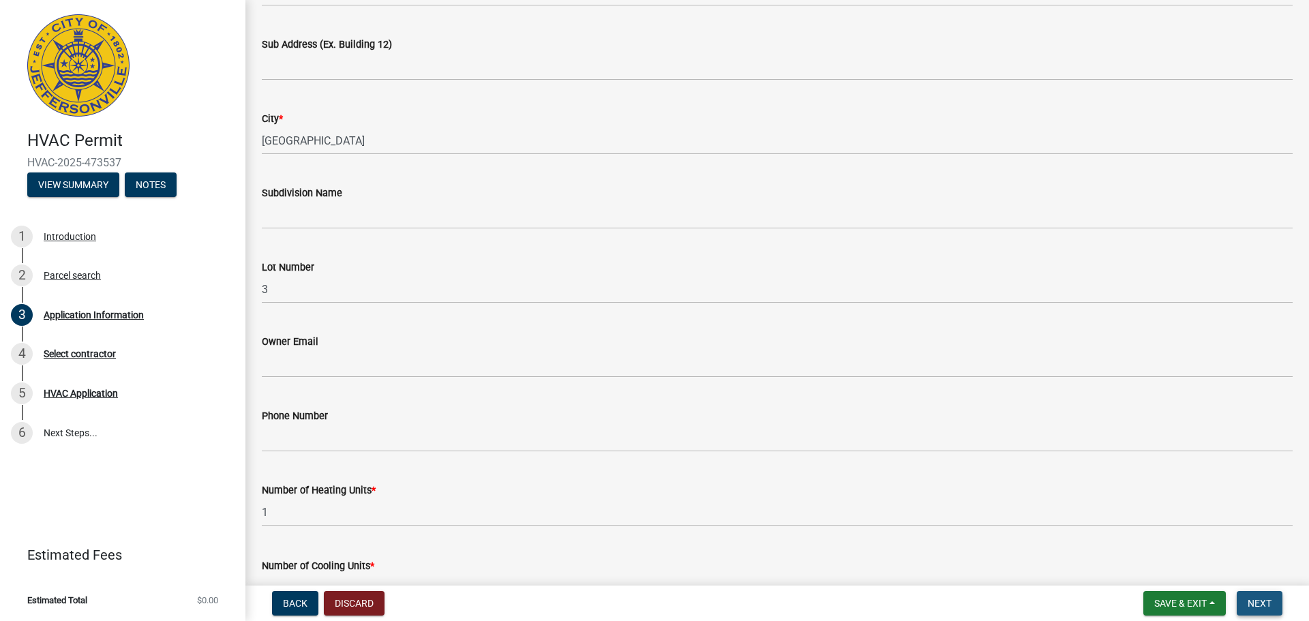
click at [1265, 598] on span "Next" at bounding box center [1259, 603] width 24 height 11
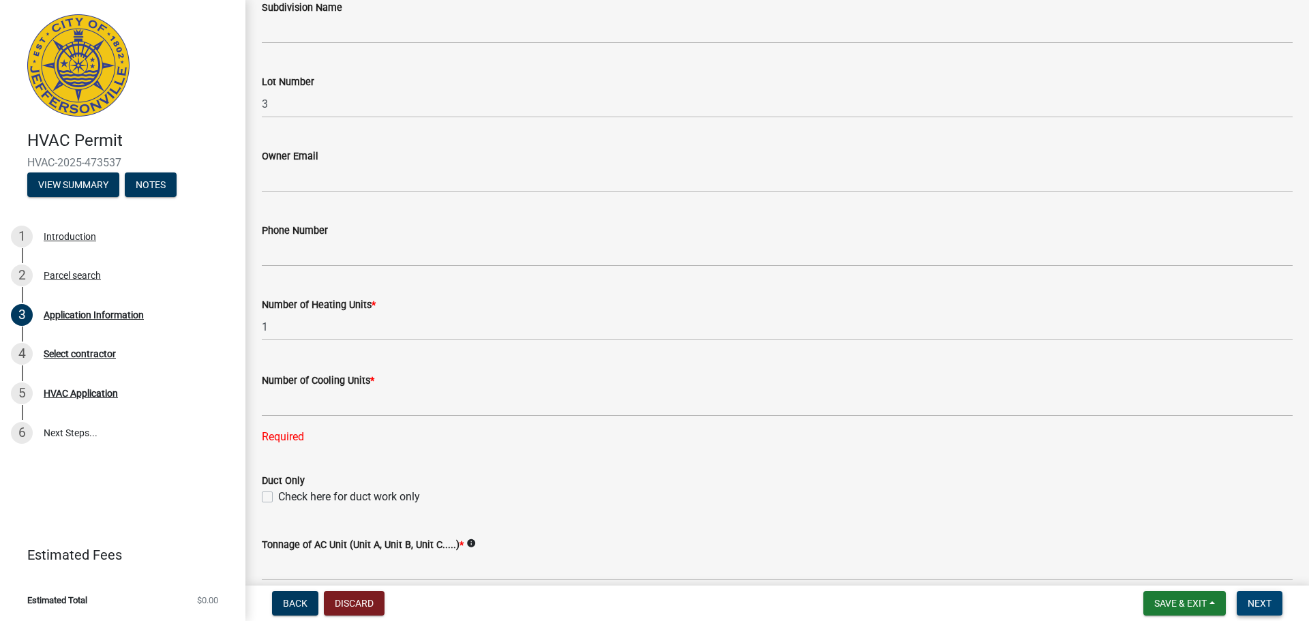
scroll to position [428, 0]
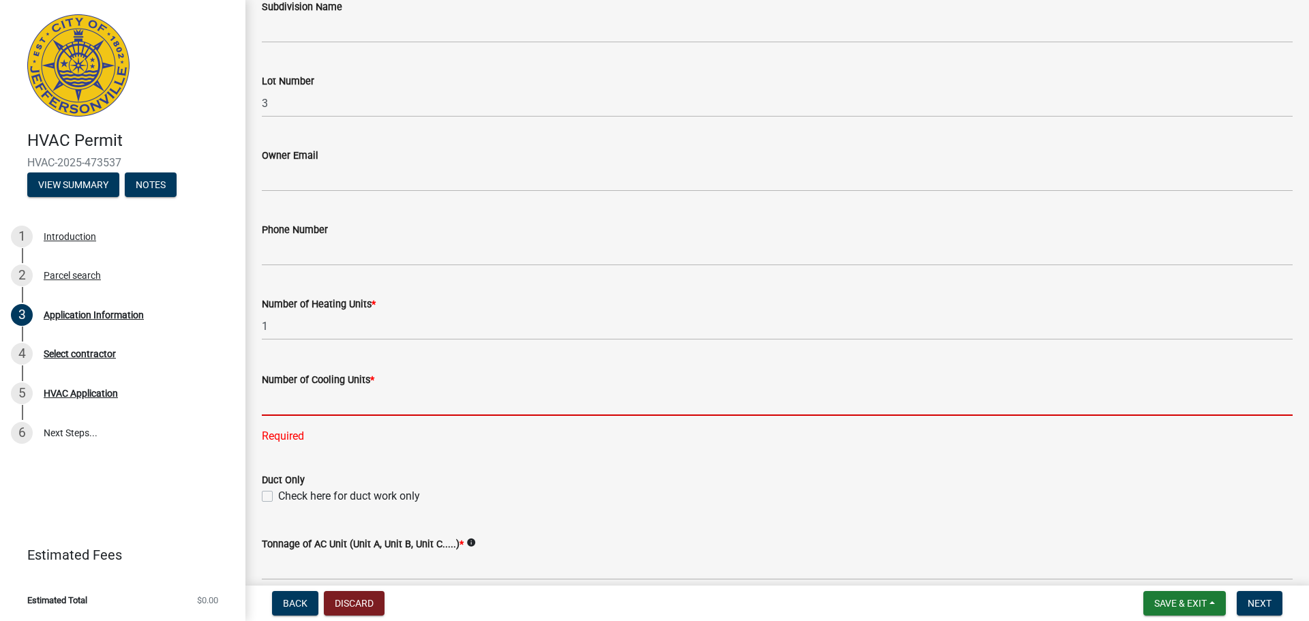
click at [296, 396] on input "text" at bounding box center [777, 402] width 1031 height 28
type input "1"
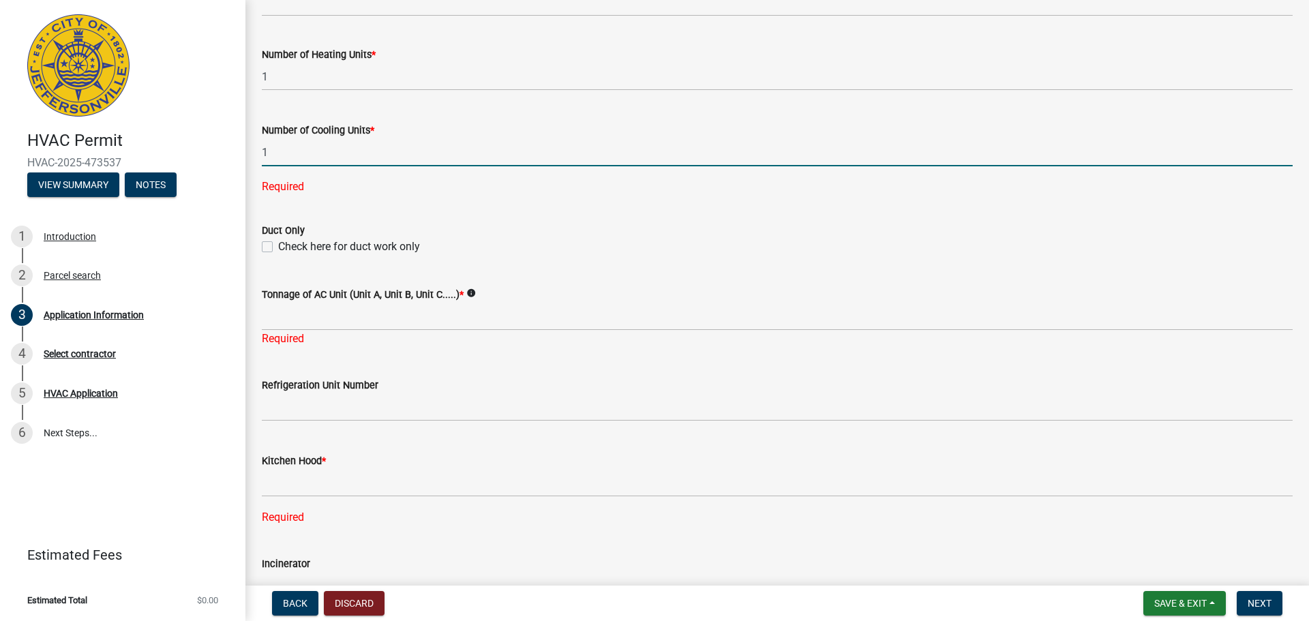
scroll to position [678, 0]
click at [275, 245] on wm-data-entity-input-list "Property Information Owner Name * Cornerstone Construction Innovations LLC Addr…" at bounding box center [777, 125] width 1031 height 1455
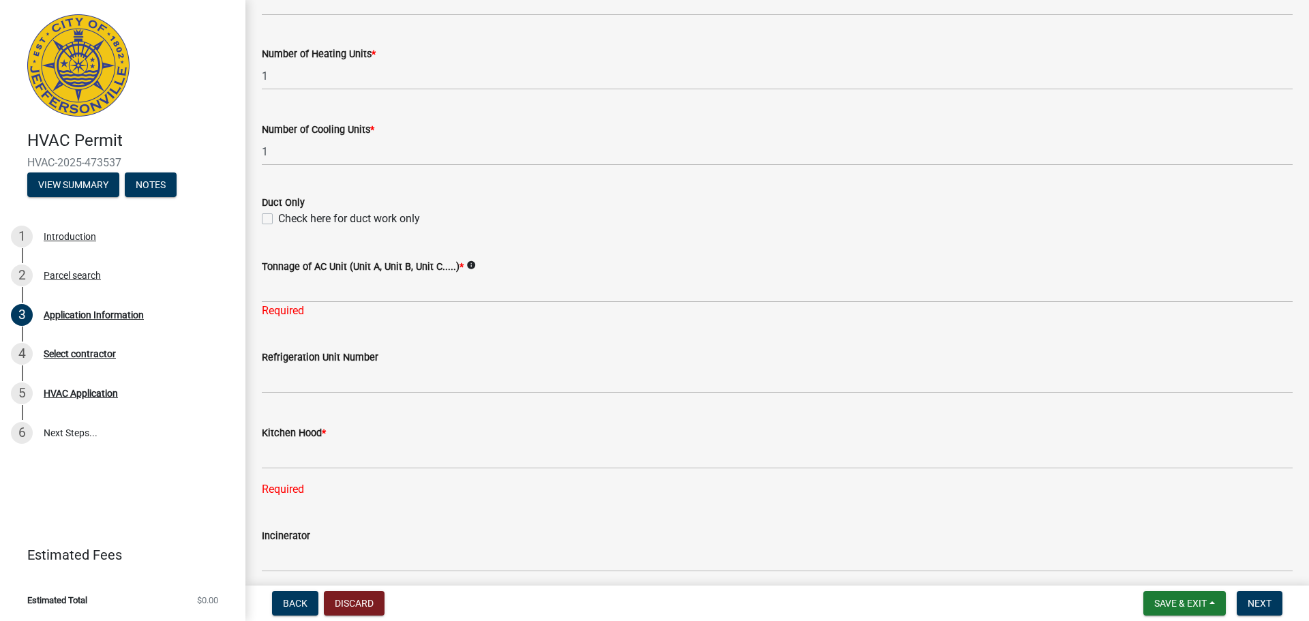
click at [274, 226] on div "Check here for duct work only" at bounding box center [777, 219] width 1031 height 16
click at [278, 213] on label "Check here for duct work only" at bounding box center [349, 219] width 142 height 16
click at [278, 213] on input "Check here for duct work only" at bounding box center [282, 215] width 9 height 9
checkbox input "true"
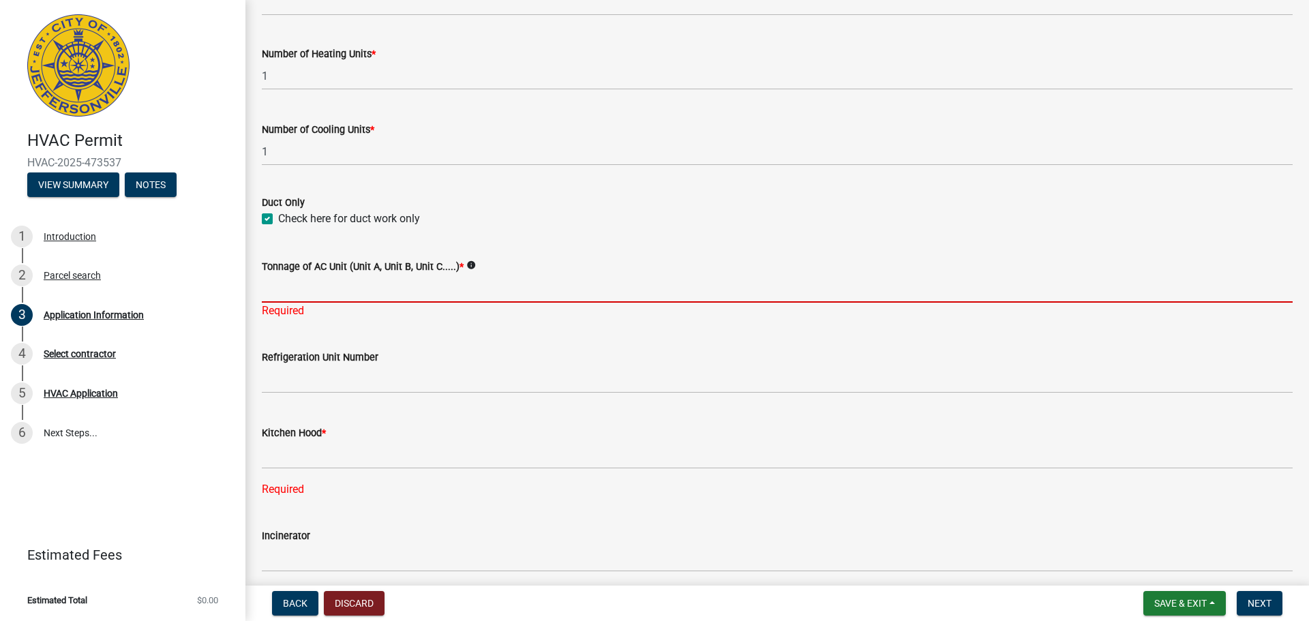
click at [318, 299] on input "Tonnage of AC Unit (Unit A, Unit B, Unit C.....) *" at bounding box center [777, 289] width 1031 height 28
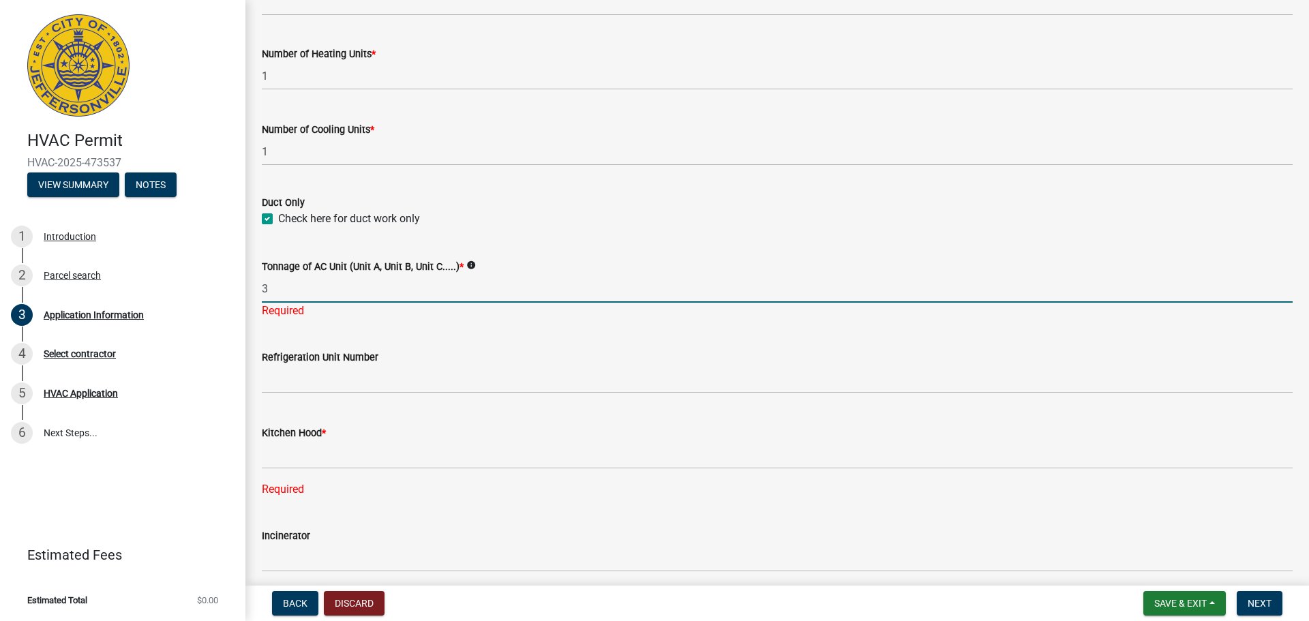
type input "3"
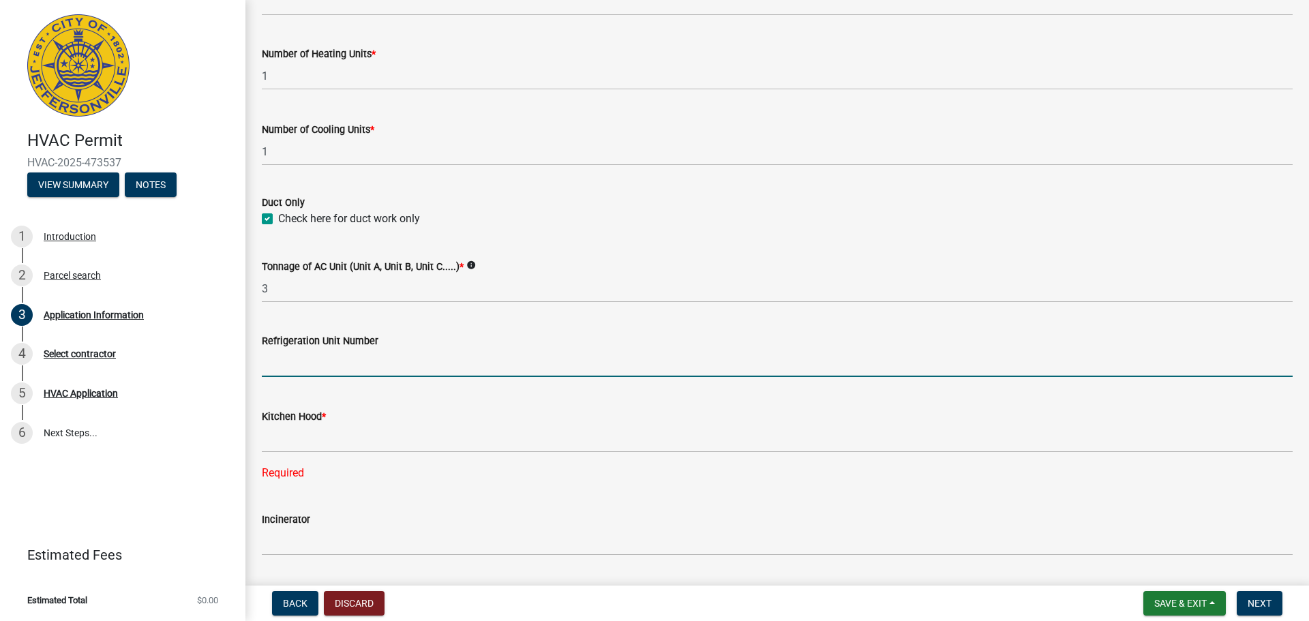
click at [327, 376] on input "text" at bounding box center [777, 363] width 1031 height 28
type input "32"
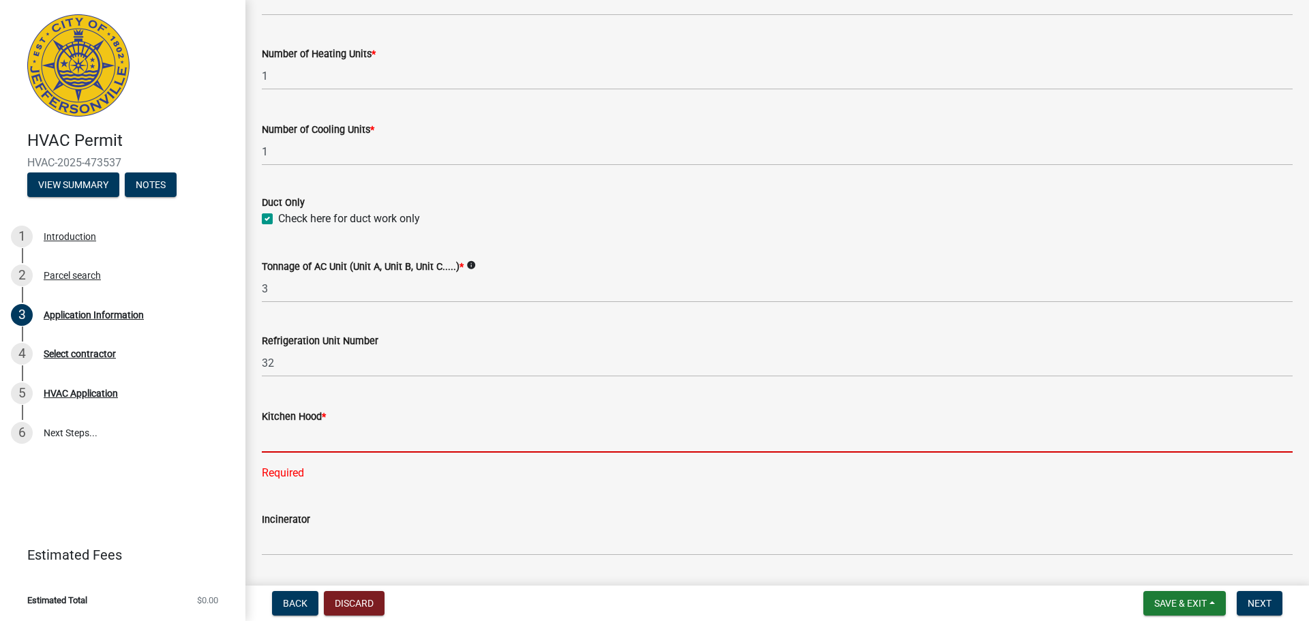
click at [376, 442] on input "text" at bounding box center [777, 439] width 1031 height 28
type input "0"
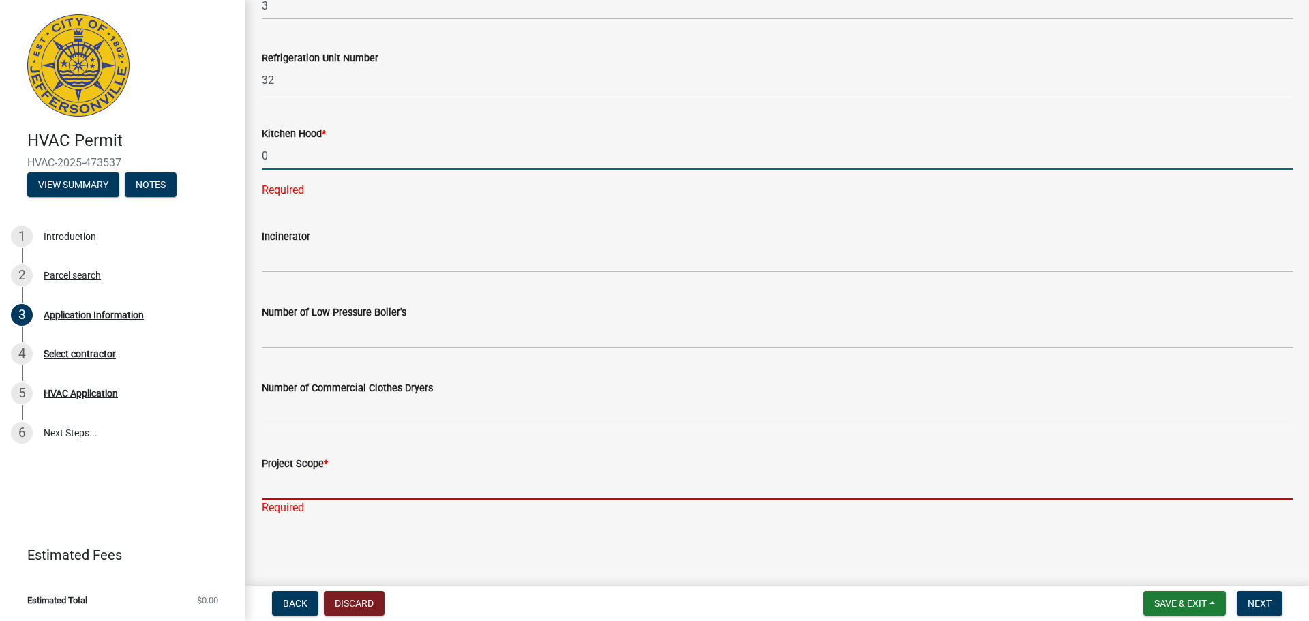
scroll to position [934, 0]
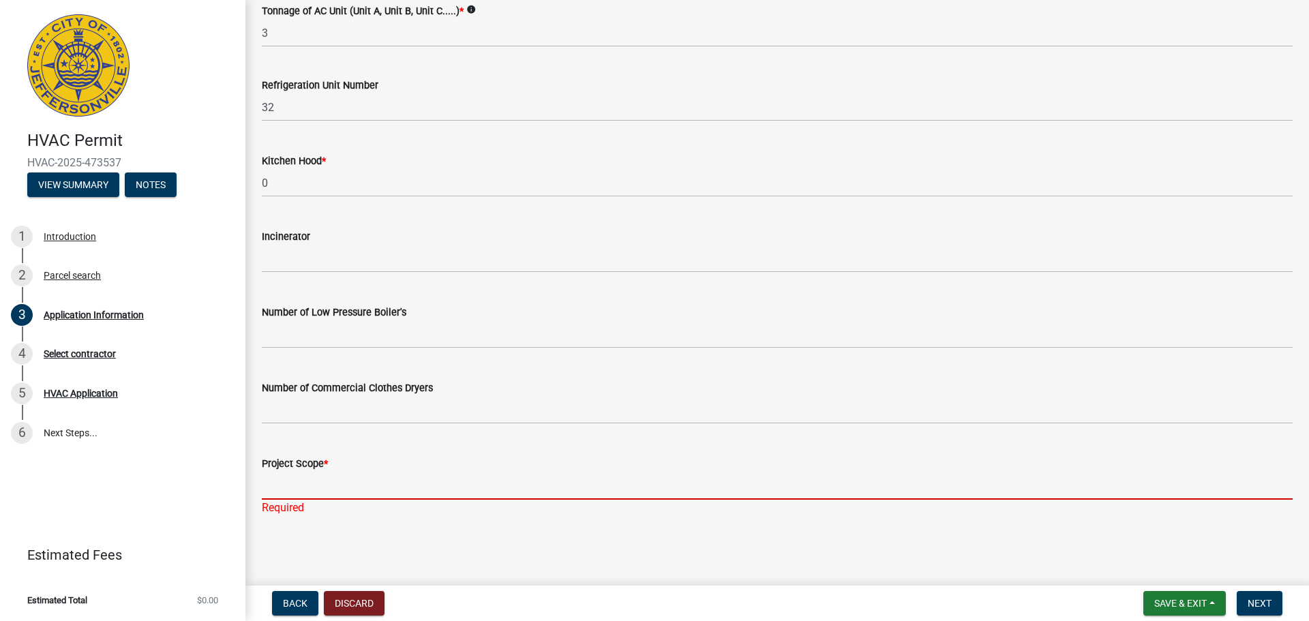
click at [361, 485] on input "Project Scope *" at bounding box center [777, 486] width 1031 height 28
type input "Rough in of new construction."
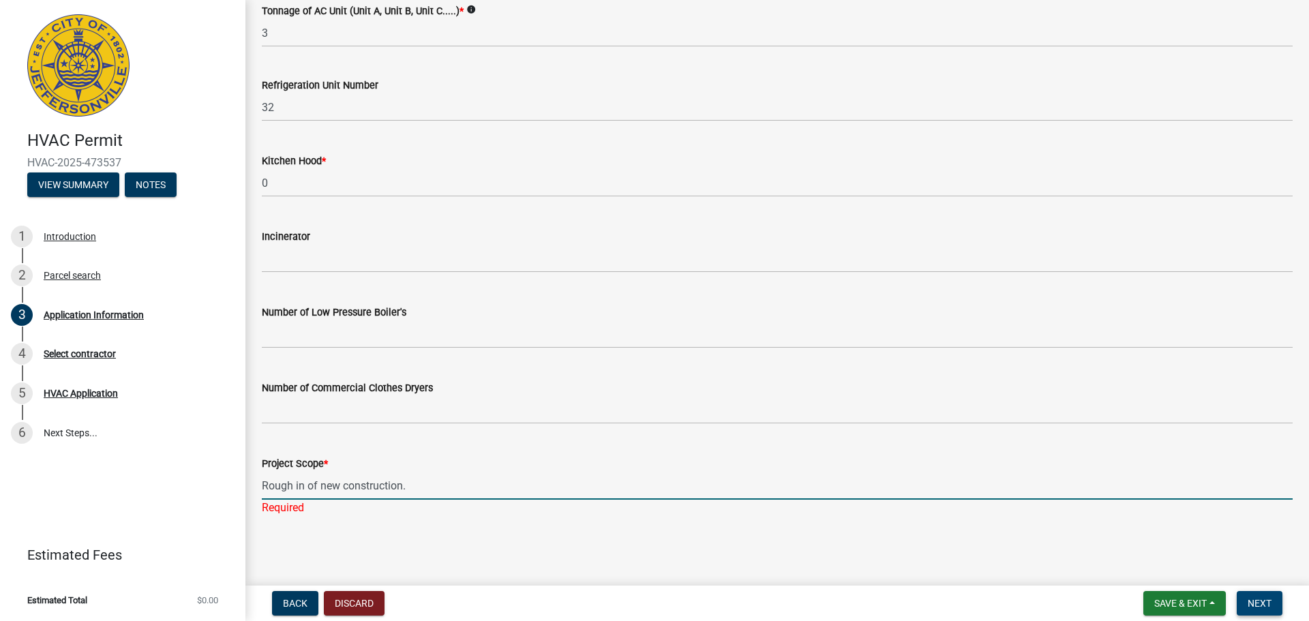
scroll to position [917, 0]
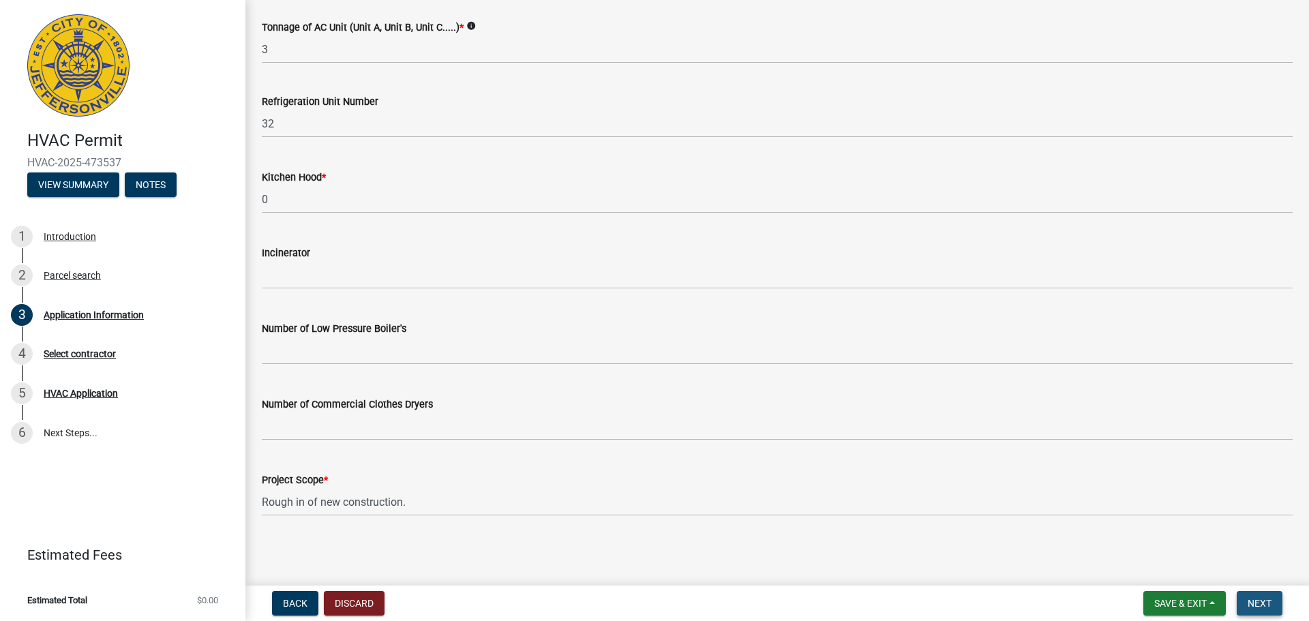
click at [1262, 598] on span "Next" at bounding box center [1259, 603] width 24 height 11
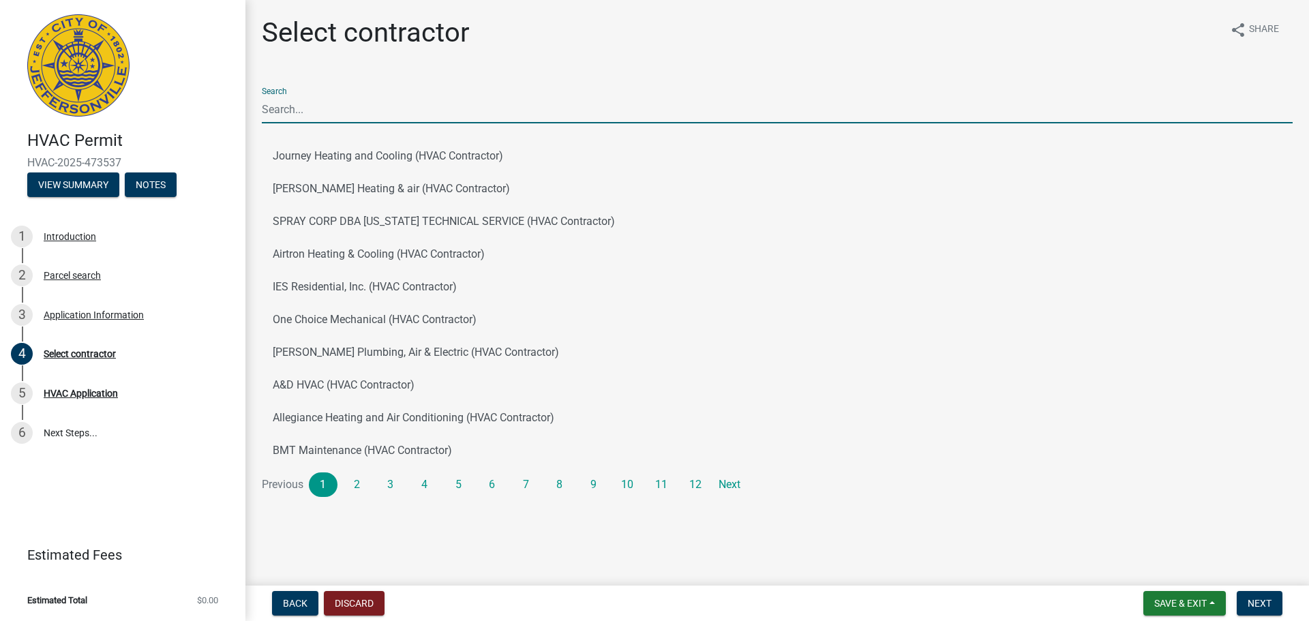
click at [477, 106] on input "Search" at bounding box center [777, 109] width 1031 height 28
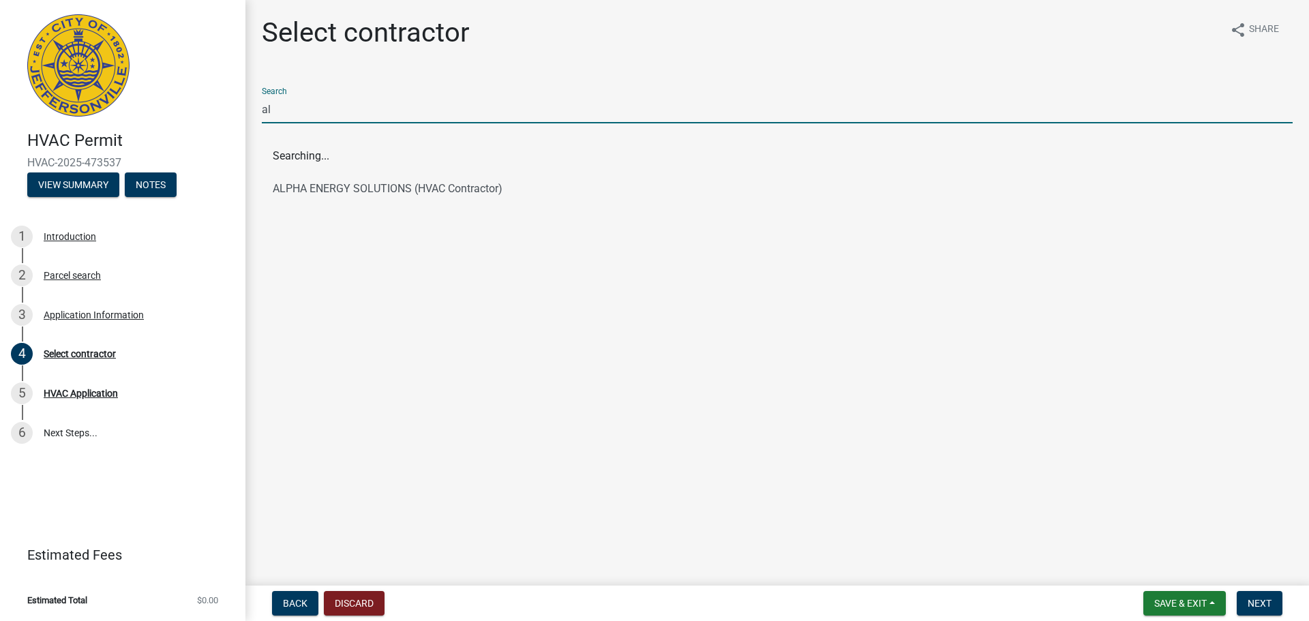
type input "a"
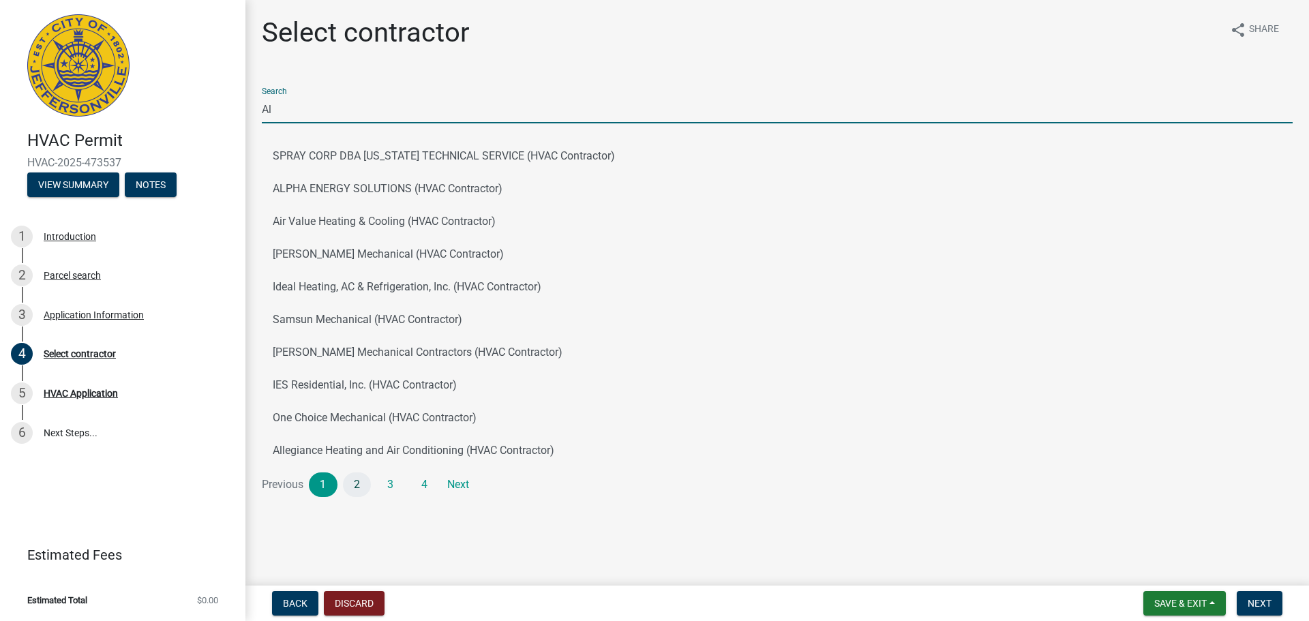
type input "Al"
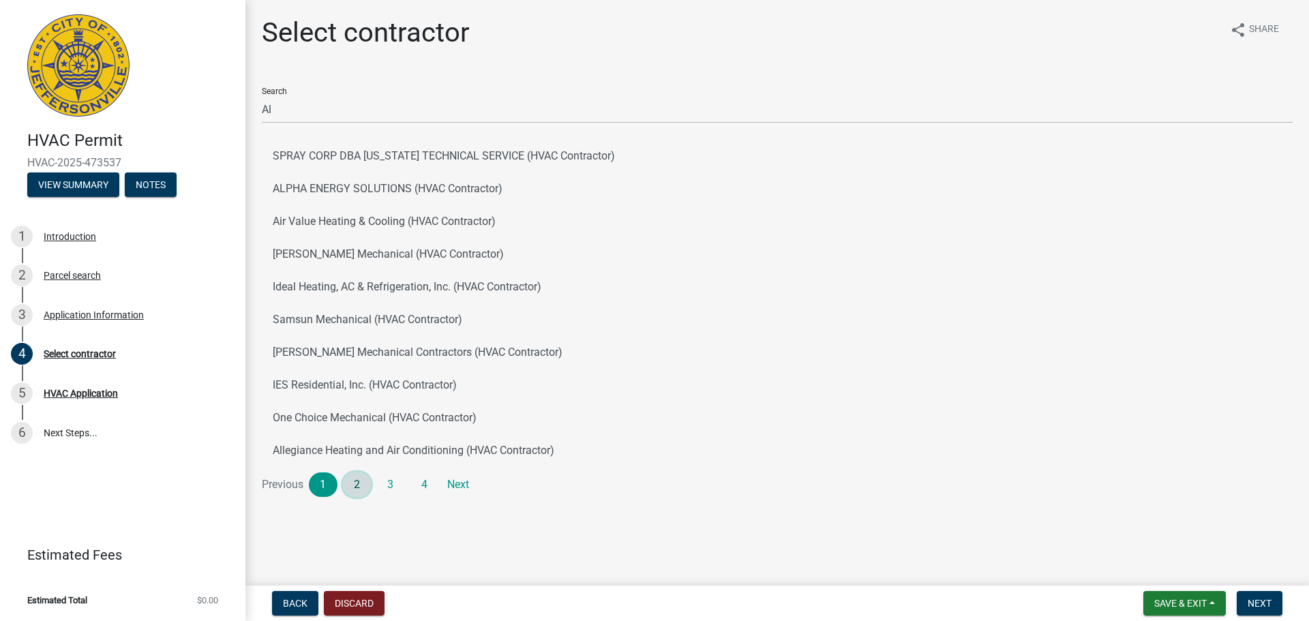
click at [369, 480] on link "2" at bounding box center [357, 484] width 29 height 25
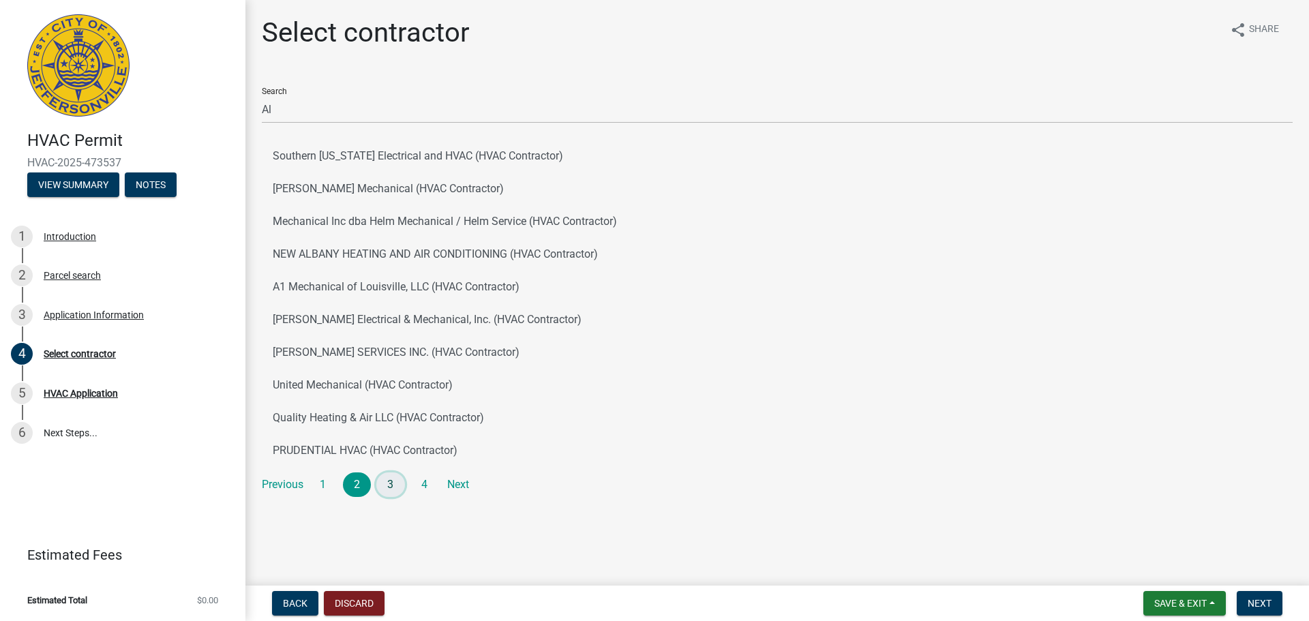
click at [395, 488] on link "3" at bounding box center [390, 484] width 29 height 25
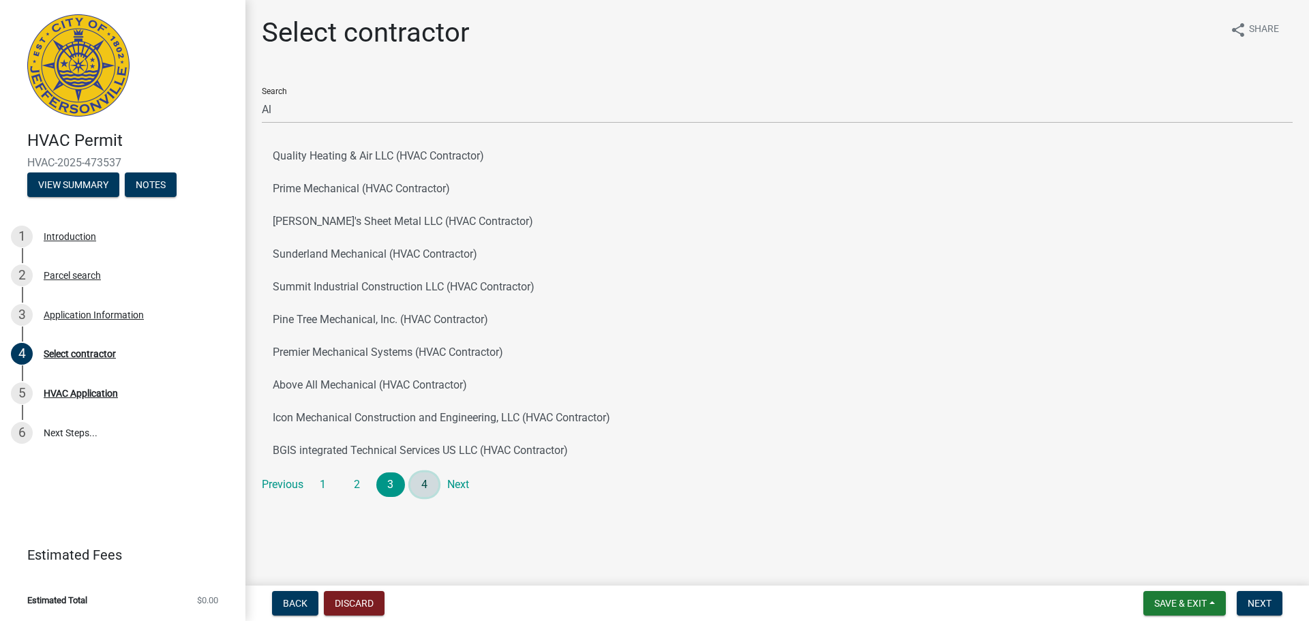
click at [421, 479] on link "4" at bounding box center [424, 484] width 29 height 25
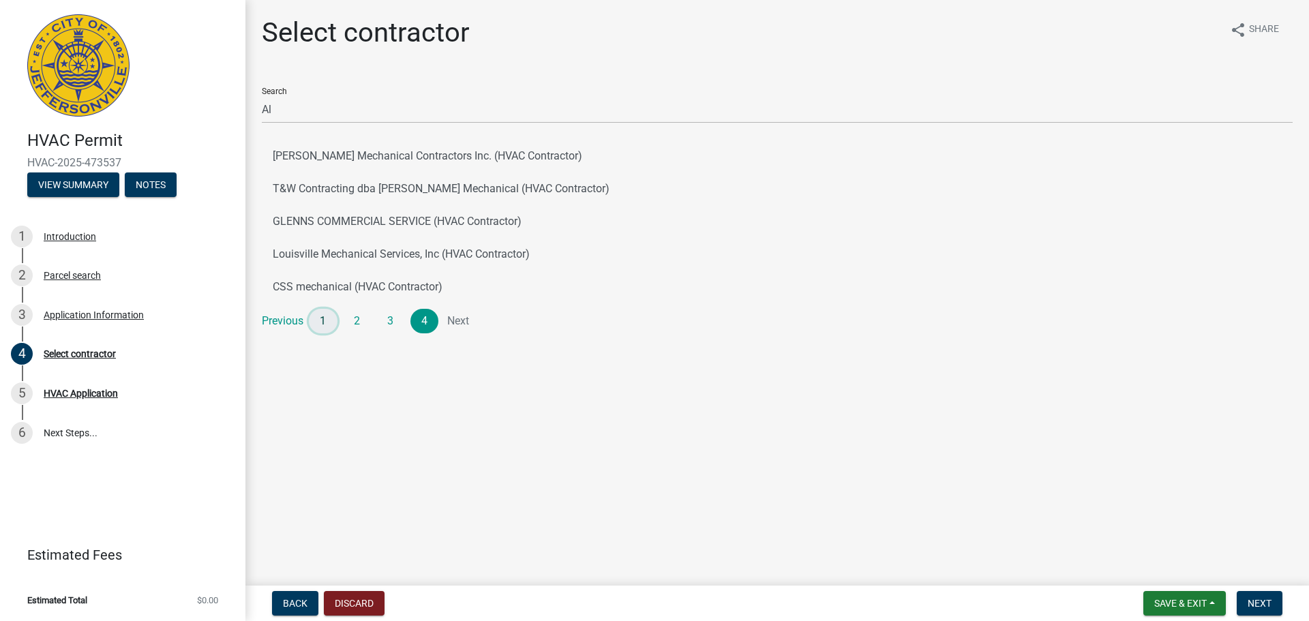
click at [329, 322] on link "1" at bounding box center [323, 321] width 29 height 25
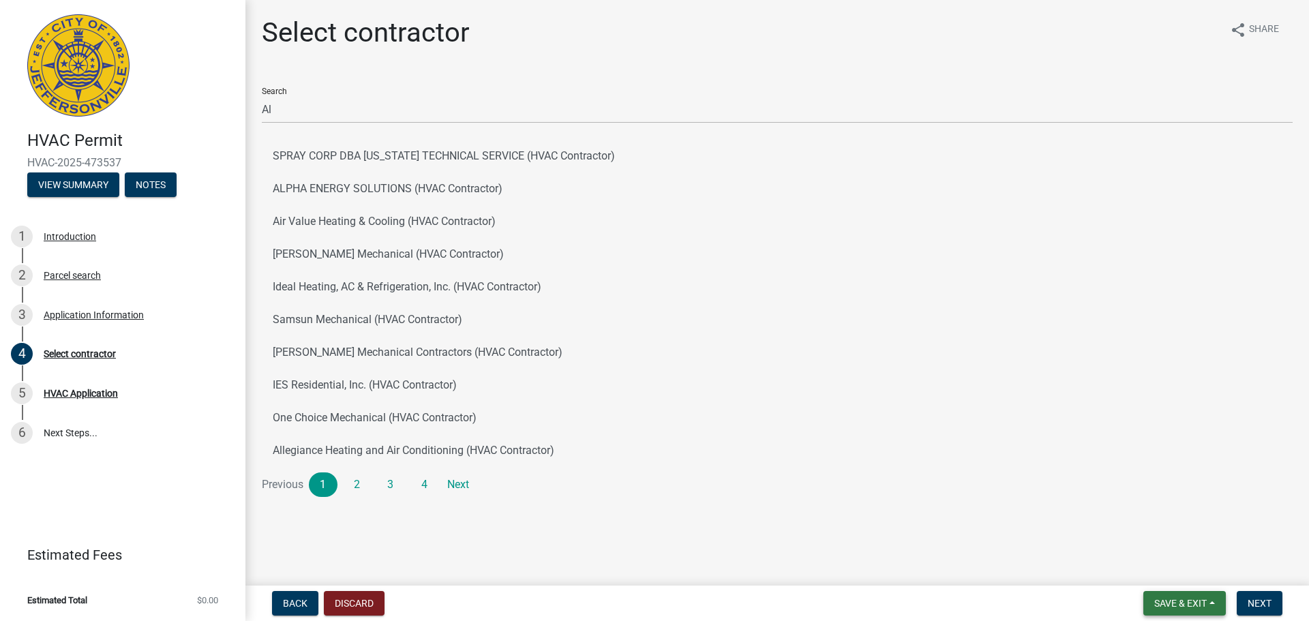
click at [1197, 603] on span "Save & Exit" at bounding box center [1180, 603] width 52 height 11
click at [1166, 562] on button "Save & Exit" at bounding box center [1170, 567] width 109 height 33
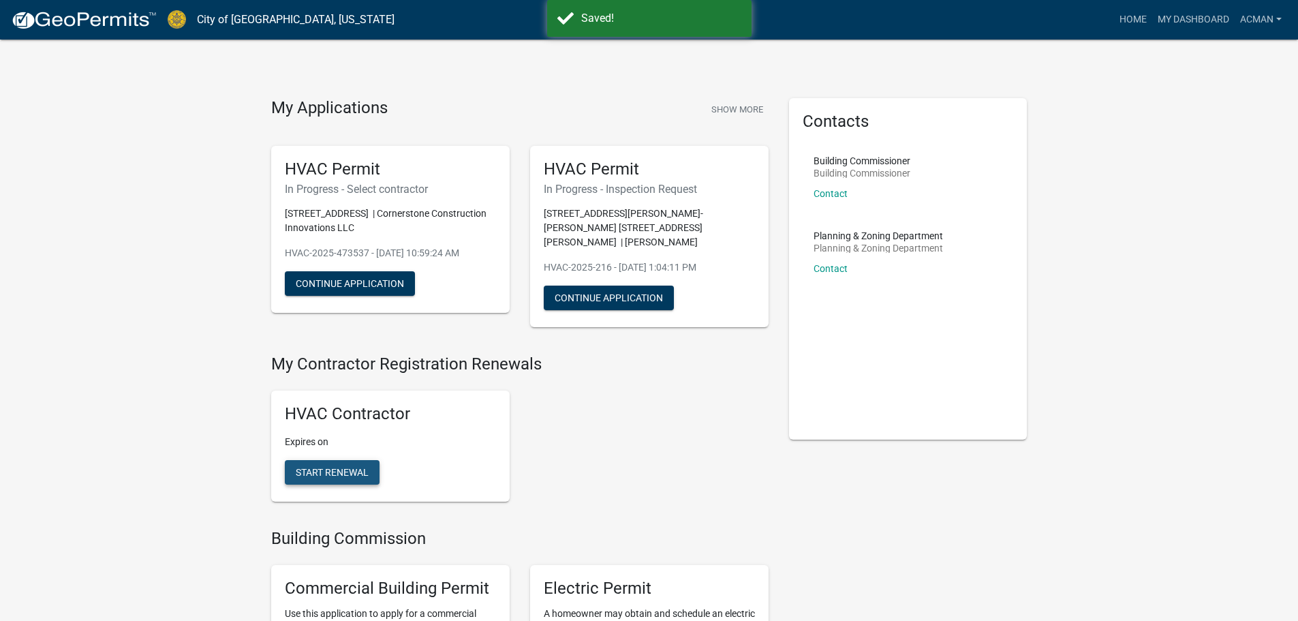
click at [356, 467] on span "Start Renewal" at bounding box center [332, 472] width 73 height 11
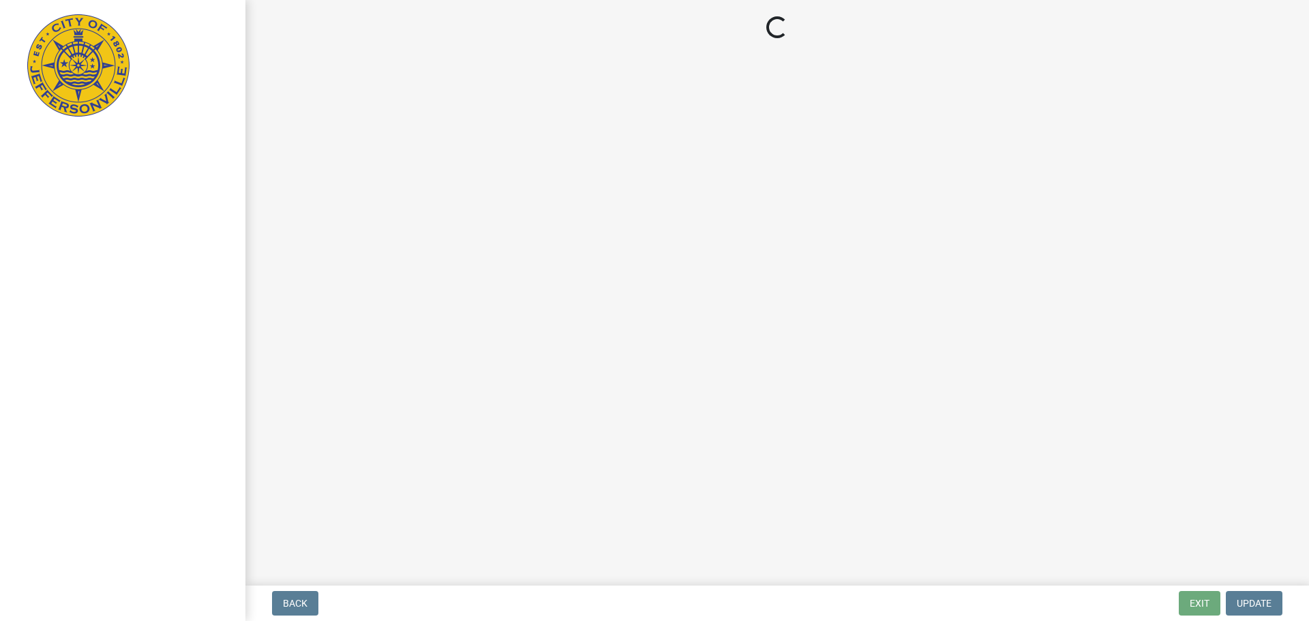
select select "IN"
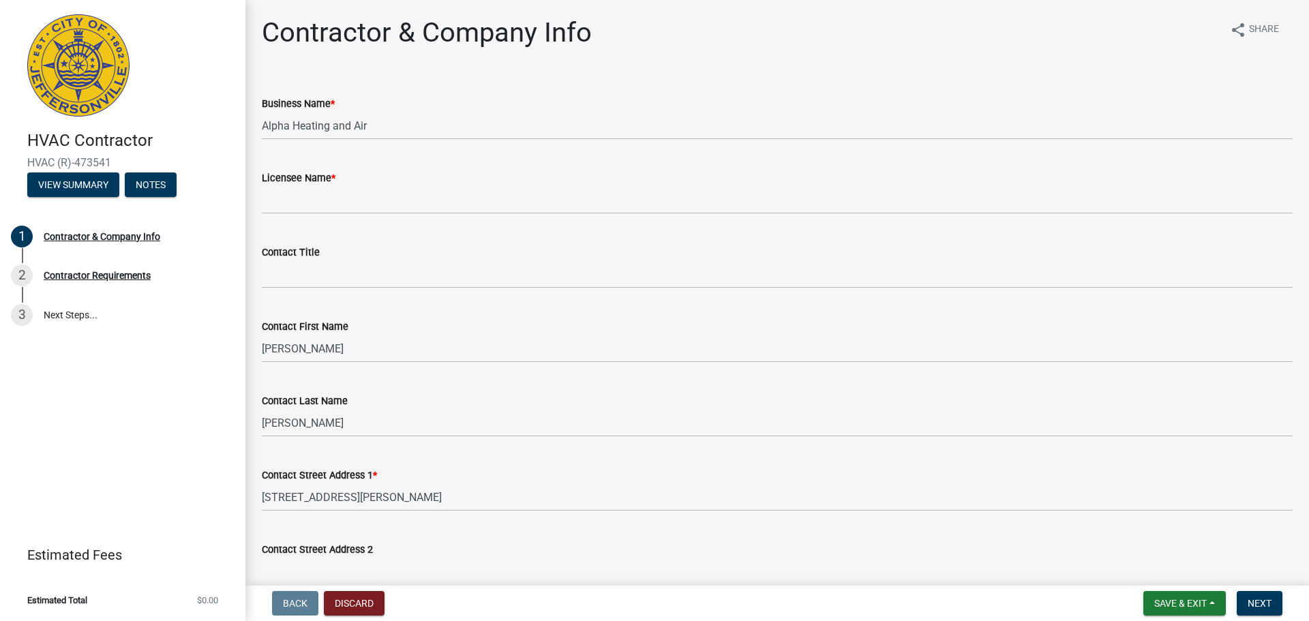
click at [353, 215] on wm-data-entity-input "Licensee Name *" at bounding box center [777, 188] width 1031 height 74
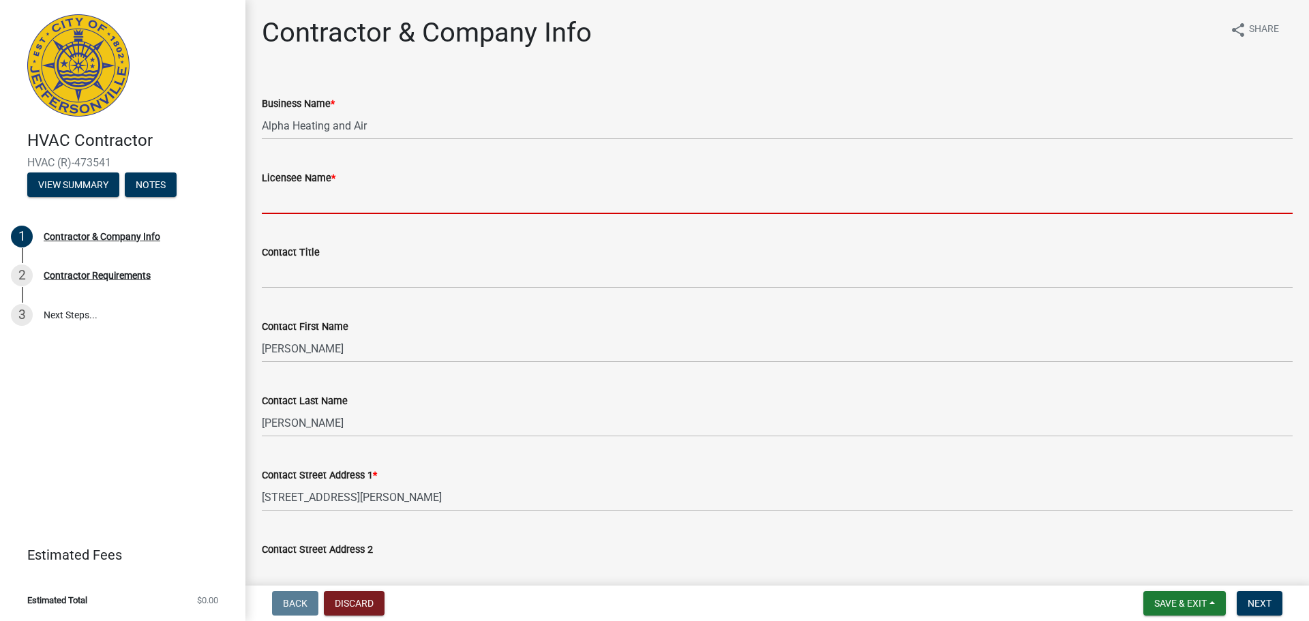
click at [350, 201] on input "Licensee Name *" at bounding box center [777, 200] width 1031 height 28
type input "[PERSON_NAME]"
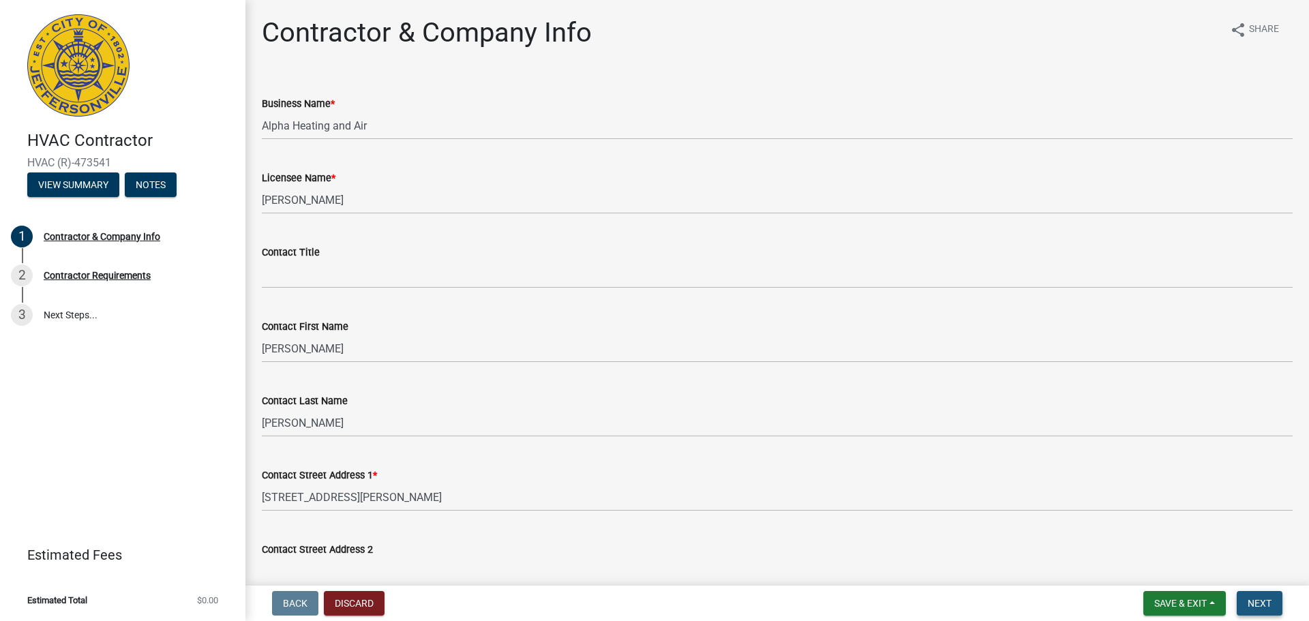
click at [1272, 603] on button "Next" at bounding box center [1259, 603] width 46 height 25
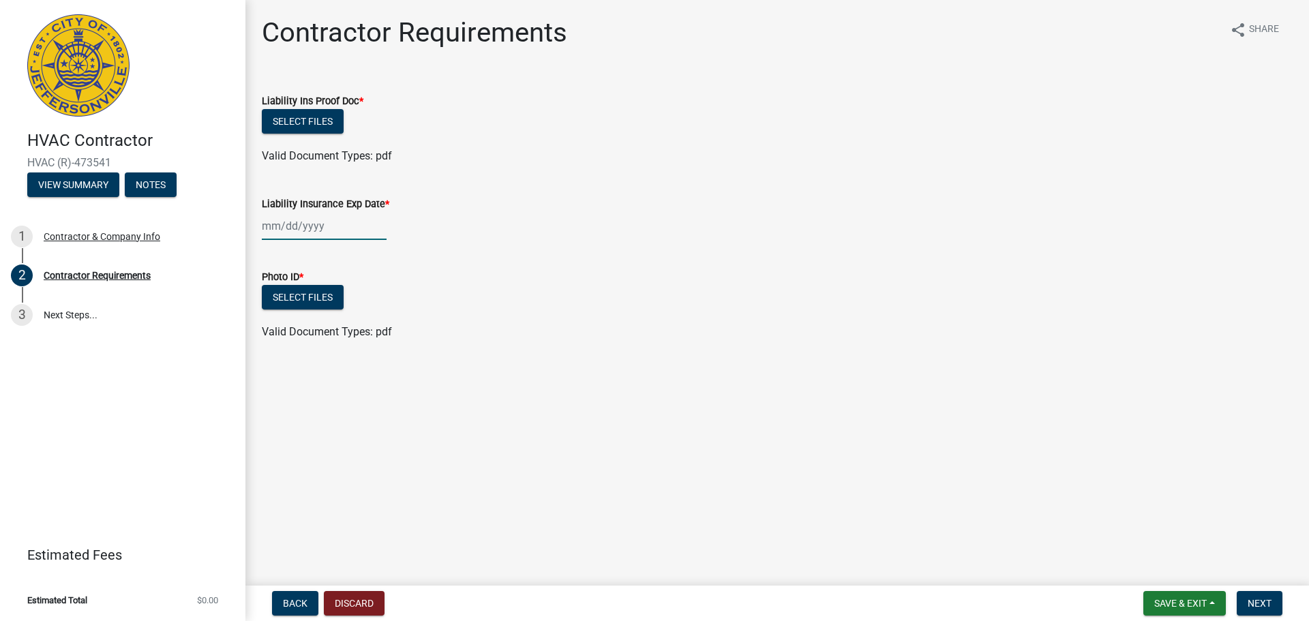
click at [310, 217] on div at bounding box center [324, 226] width 125 height 28
click at [478, 196] on div "Liability Insurance Exp Date *" at bounding box center [777, 204] width 1031 height 16
click at [331, 296] on button "Select files" at bounding box center [303, 297] width 82 height 25
